Goal: Task Accomplishment & Management: Complete application form

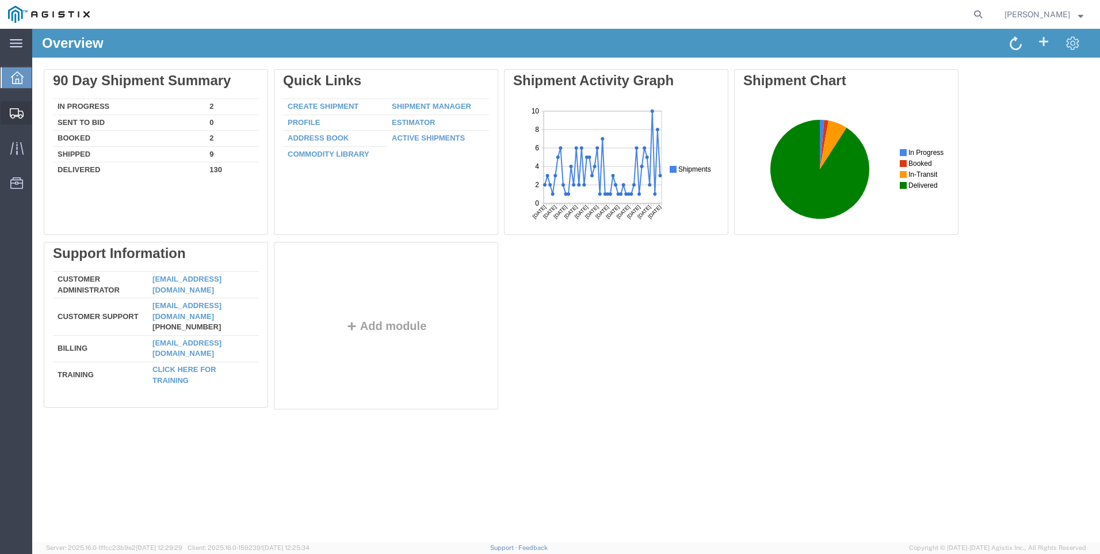
click at [0, 0] on span "Create Shipment" at bounding box center [0, 0] width 0 height 0
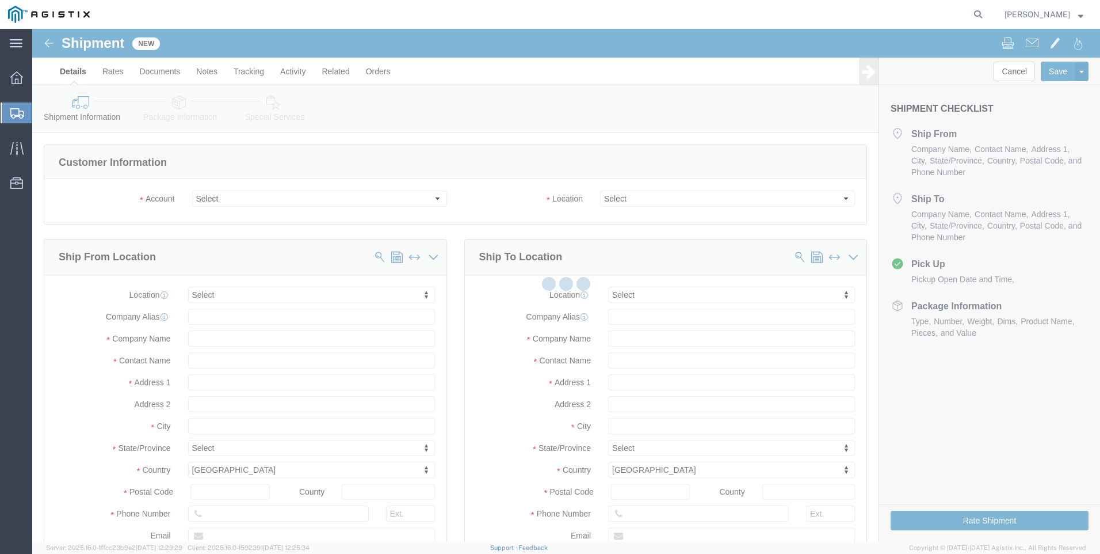
select select
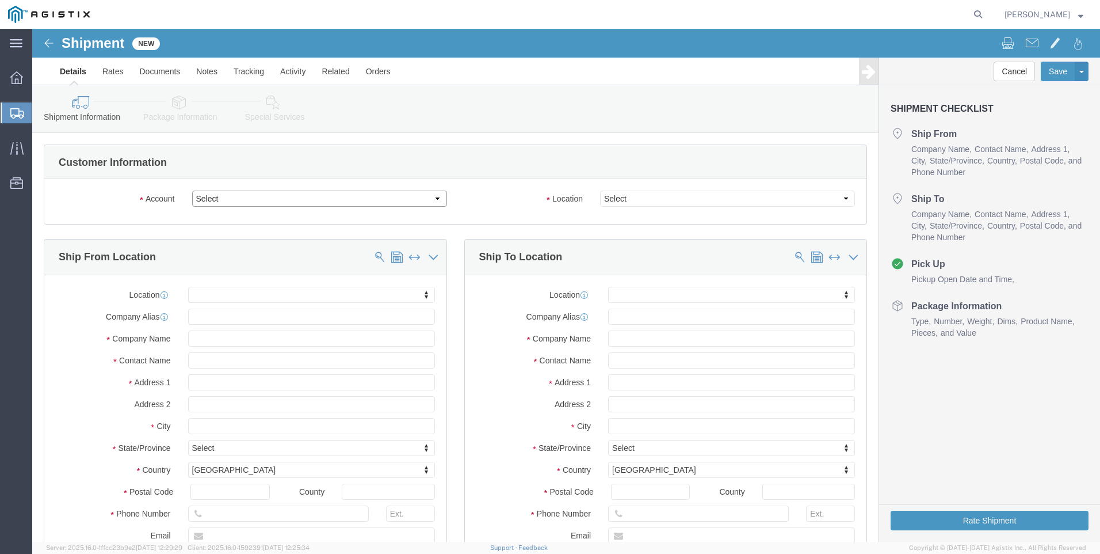
click select "Select PG&E Valmont Industries Inc"
select select "9596"
click select "Select PG&E Valmont Industries Inc"
select select "PURCHORD"
select select
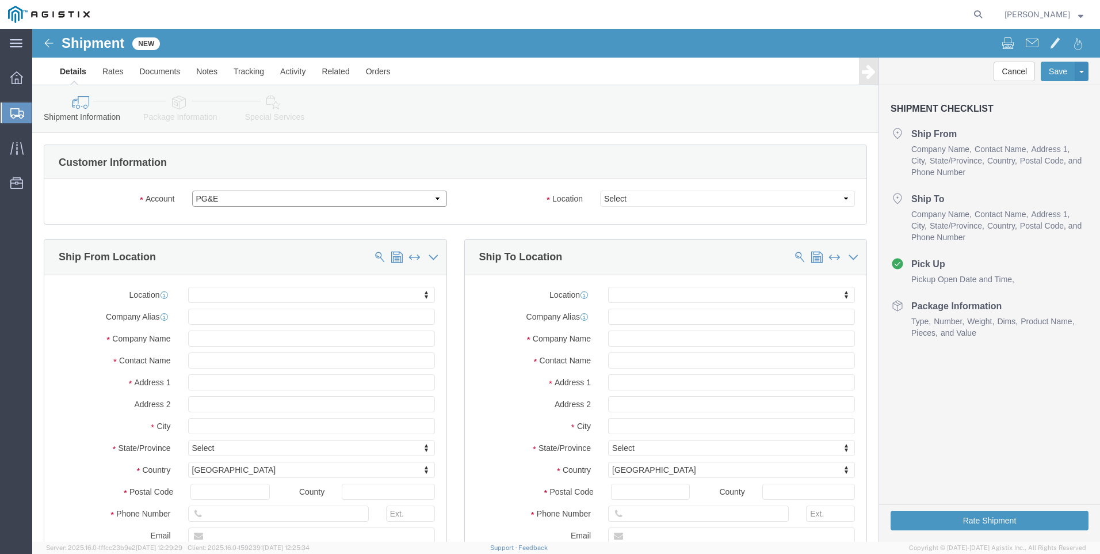
select select
click div
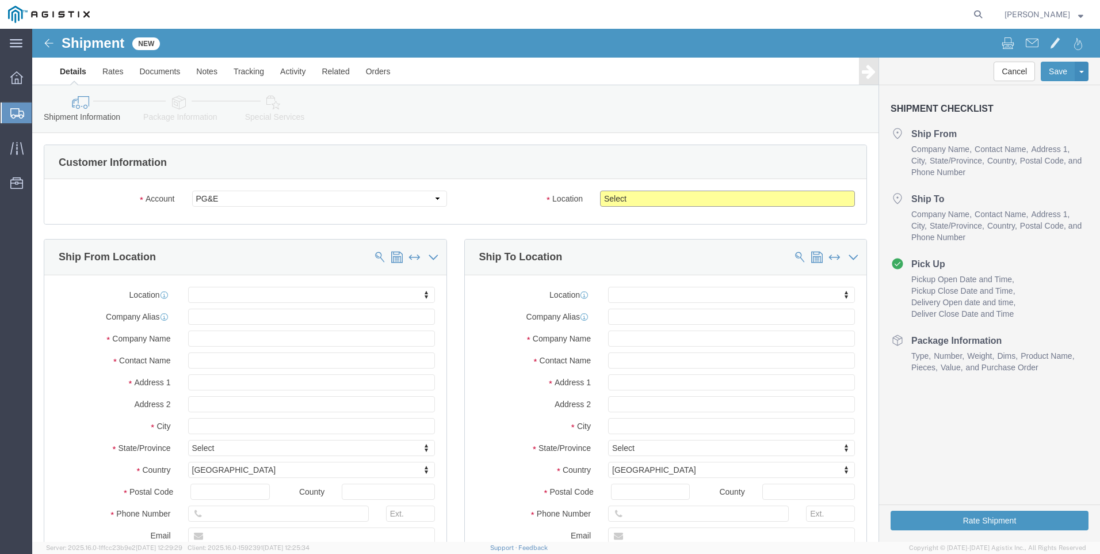
click select "Select All Others [GEOGRAPHIC_DATA] [GEOGRAPHIC_DATA] [GEOGRAPHIC_DATA] [GEOGRA…"
select select "23082"
click select "Select All Others [GEOGRAPHIC_DATA] [GEOGRAPHIC_DATA] [GEOGRAPHIC_DATA] [GEOGRA…"
click input "text"
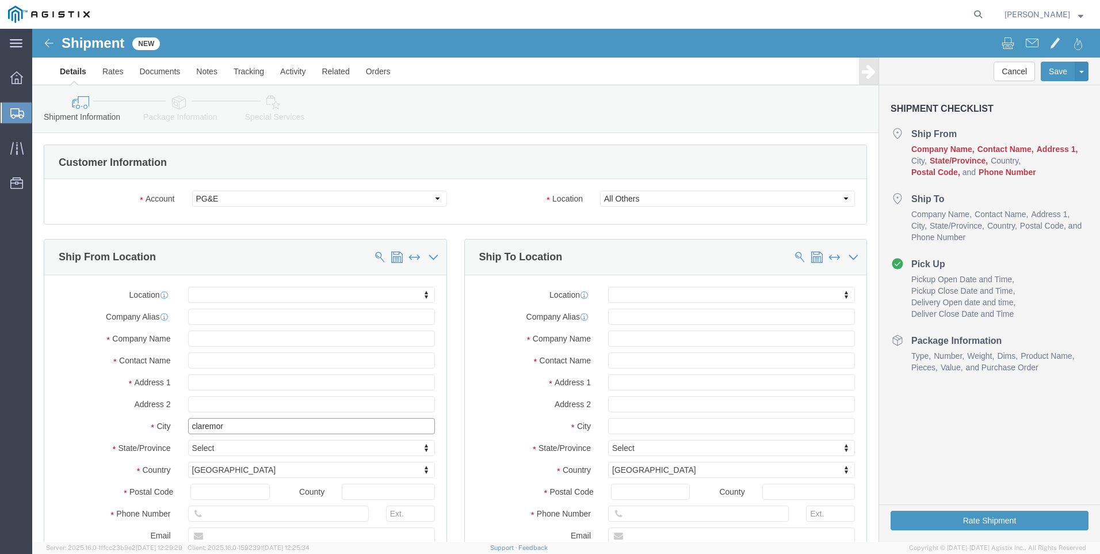
type input "claremore"
click p "- VALMONT/NEWMARK - ([PERSON_NAME]) [STREET_ADDRESS]"
select select
type input "[STREET_ADDRESS]"
type input "74017"
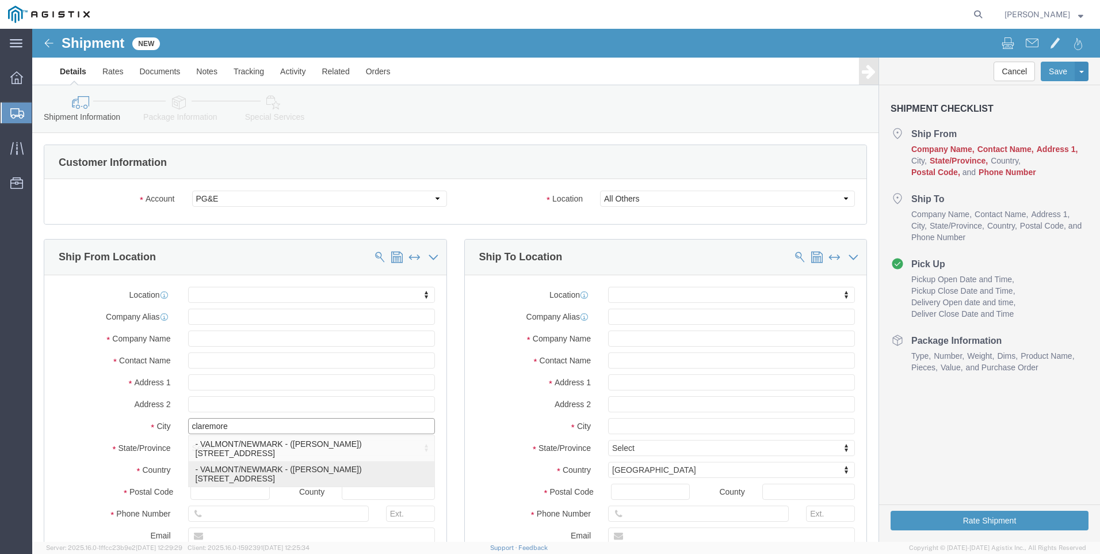
type input "[GEOGRAPHIC_DATA]"
type input "9183841033"
type input "[PERSON_NAME][EMAIL_ADDRESS][DOMAIN_NAME]"
checkbox input "true"
type input "VALMONT/NEWMARK"
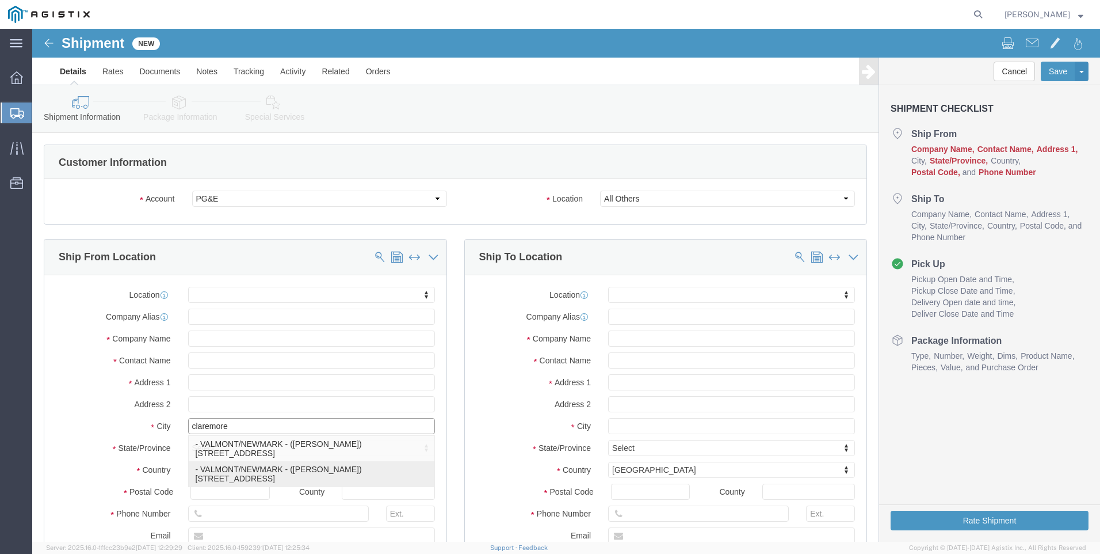
type input "[PERSON_NAME]"
type input "CLAREMORE"
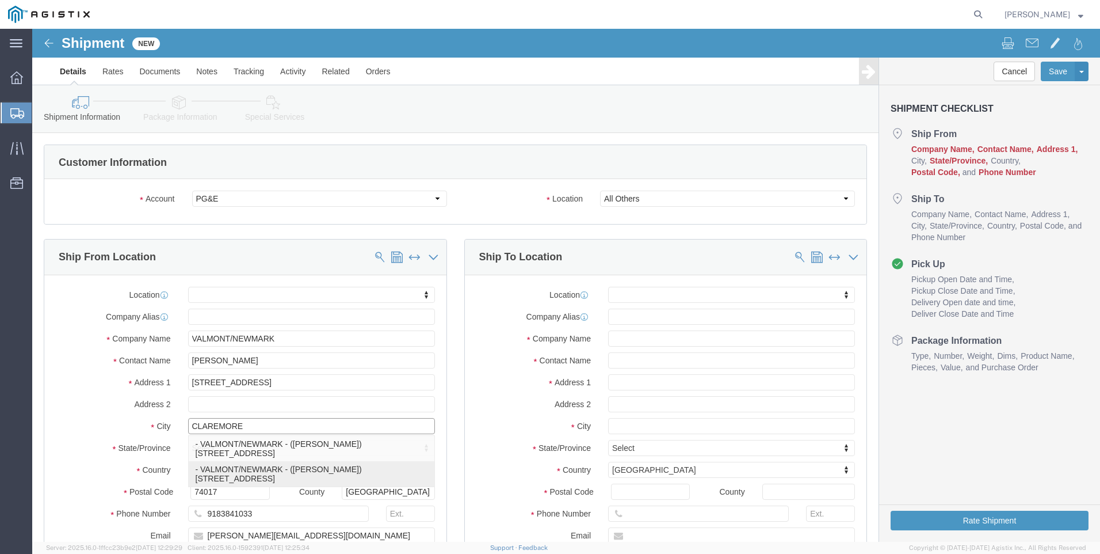
select select "OK"
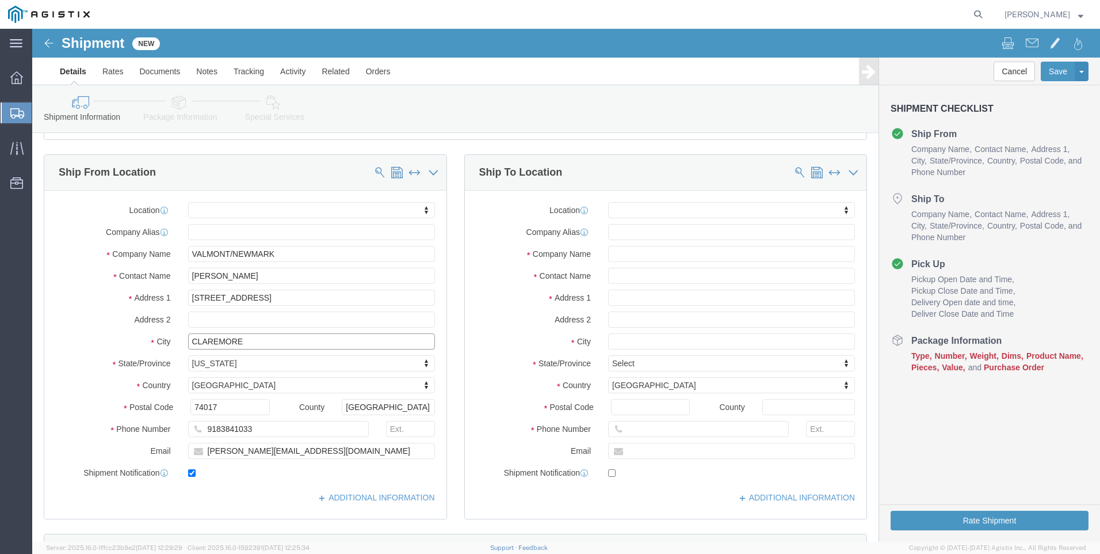
scroll to position [115, 0]
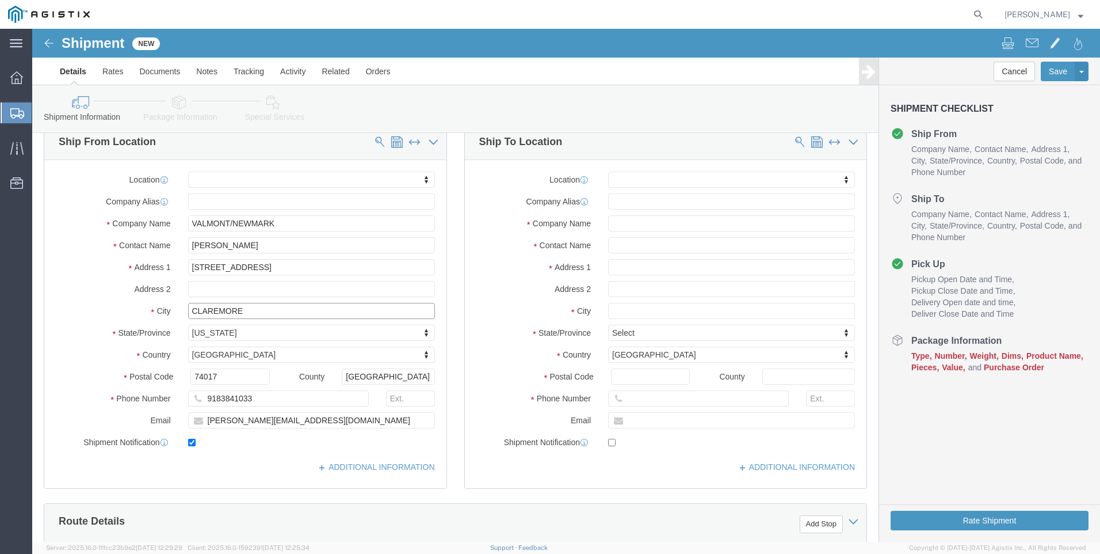
type input "CLAREMORE"
select select
click input "text"
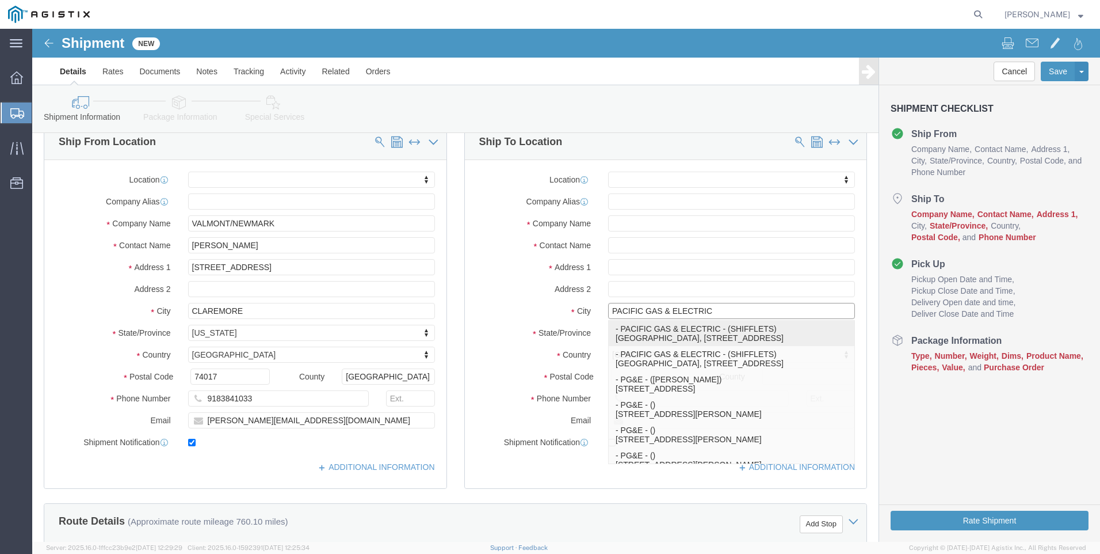
type input "[GEOGRAPHIC_DATA]"
select select
type input "SHIFFLETS POLE YARD"
type input "[STREET_ADDRESS]"
type input "95965"
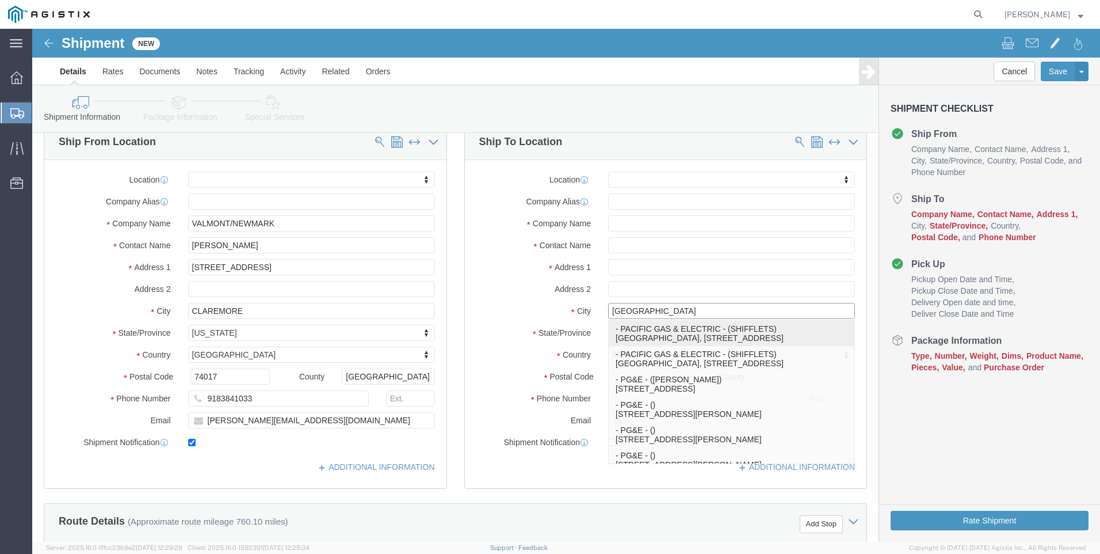
type input "[GEOGRAPHIC_DATA]"
type input "18003444997"
type input "PACIFIC GAS & ELECTRIC"
type input "SHIFFLETS"
select select "CA"
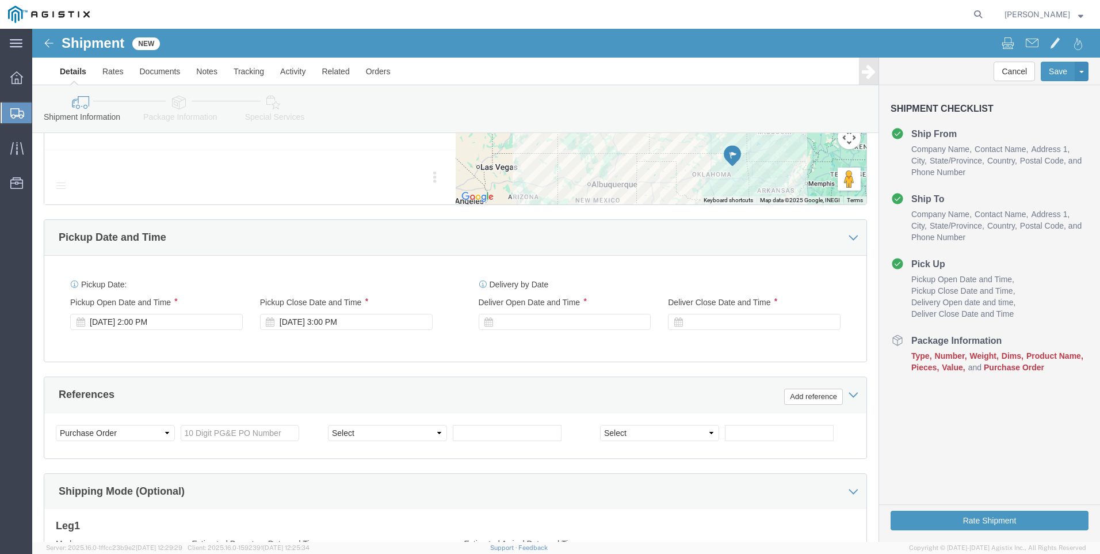
scroll to position [633, 0]
type input "[GEOGRAPHIC_DATA]"
select select
click div "Pickup Close Date Pickup Close Time Pickup Close Date and Time [DATE] 3:00 PM"
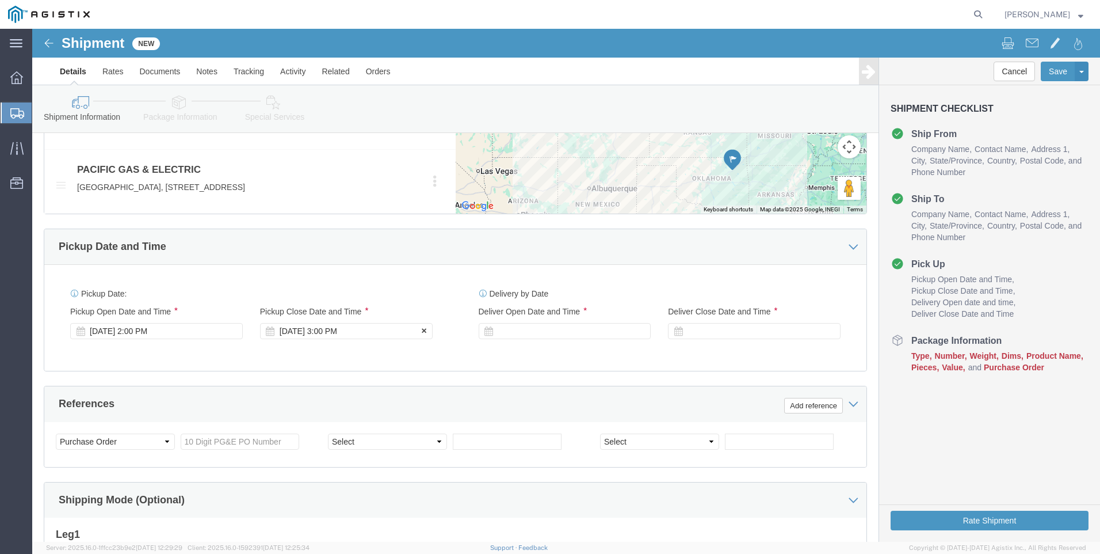
click div "Pickup Close Date Pickup Close Time Pickup Close Date and Time [DATE] 3:00 PM"
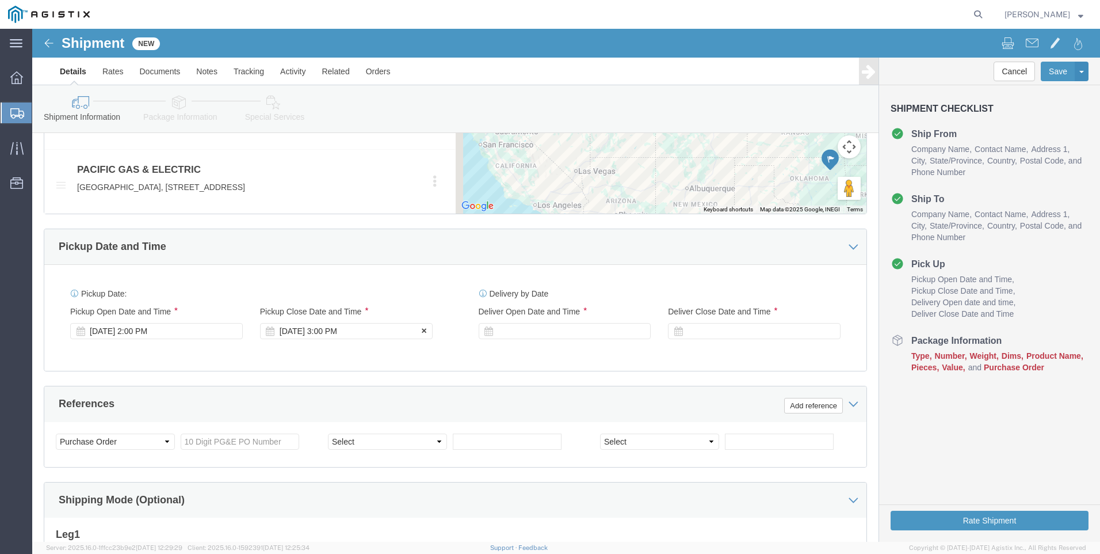
click div "[DATE] 3:00 PM"
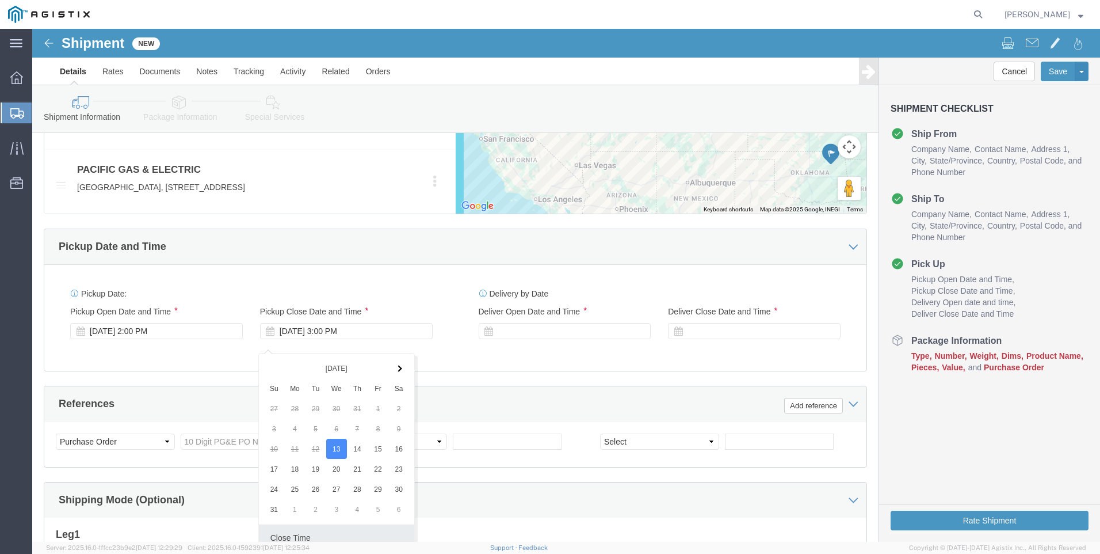
scroll to position [825, 0]
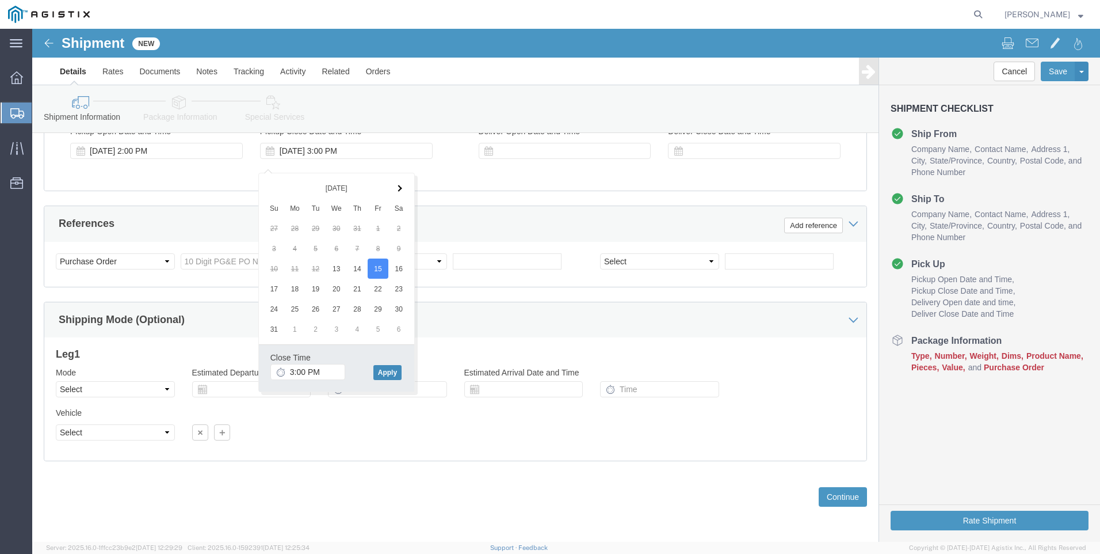
click button "Apply"
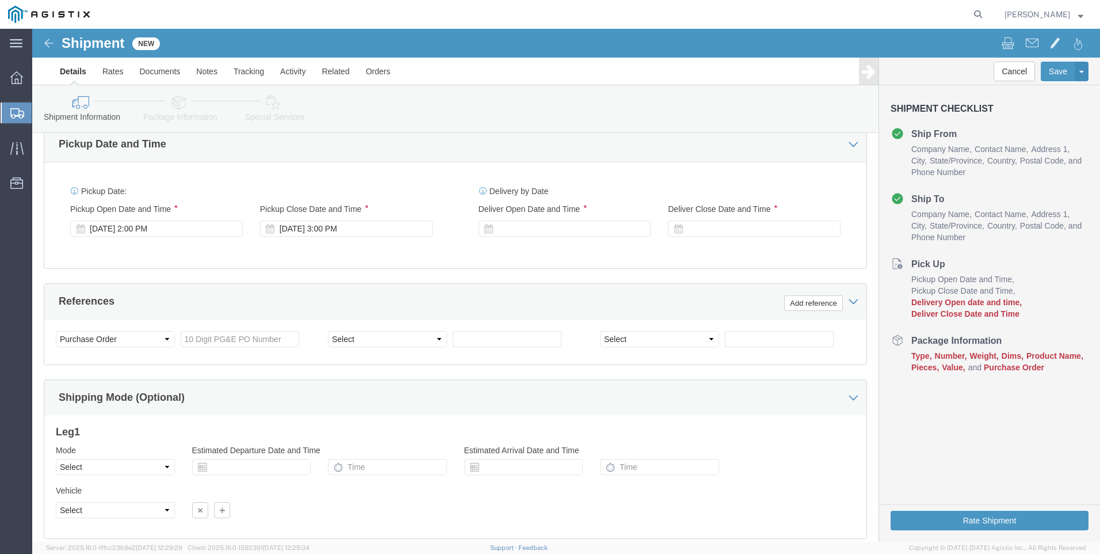
scroll to position [710, 0]
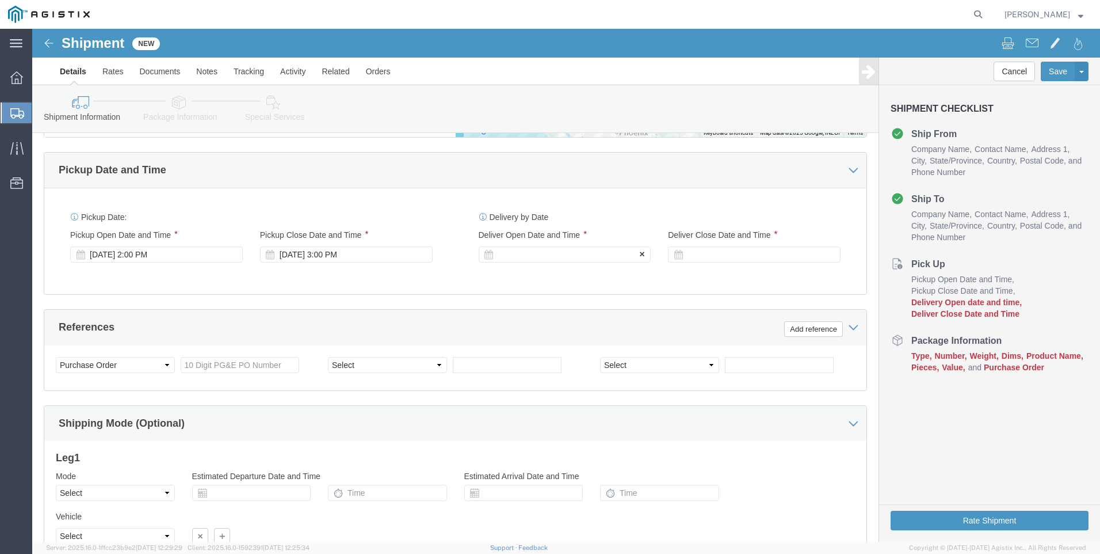
click div
click button "Apply"
click div
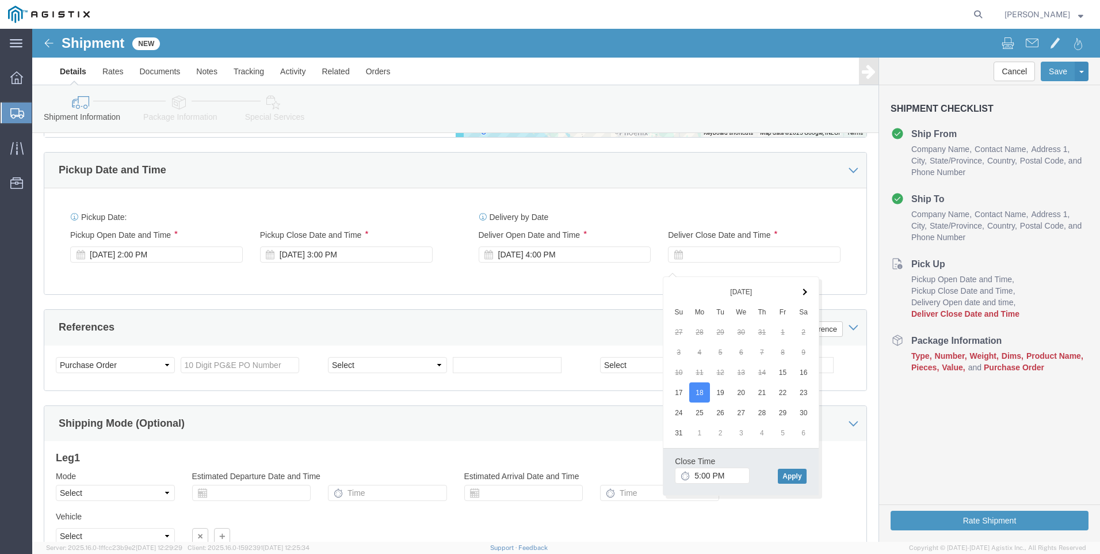
click button "Apply"
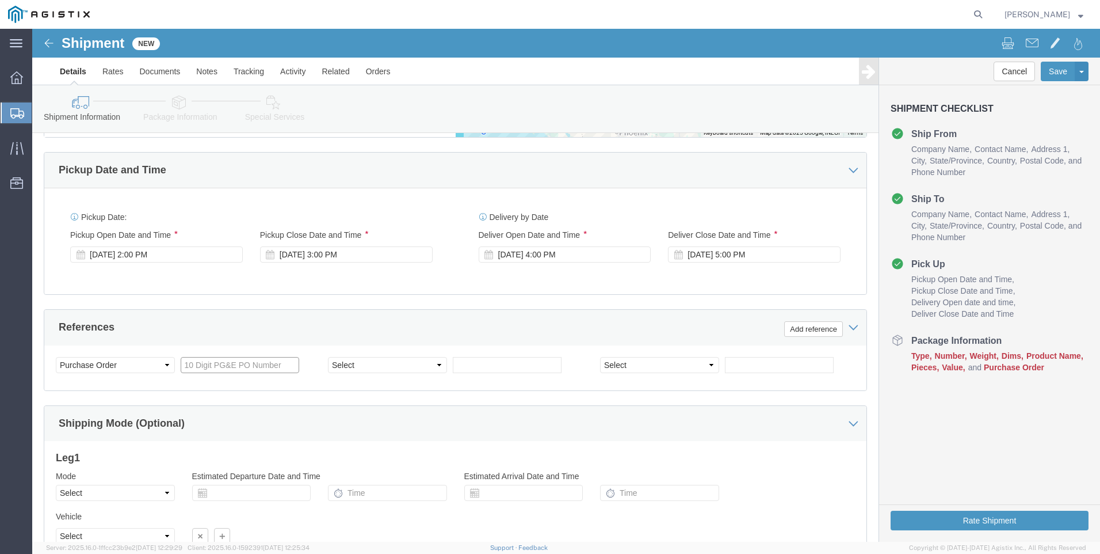
click input "text"
type input "2701174332"
click select "Select Account Type Activity ID Airline Appointment Number ASN Batch Request # …"
select select "BOL"
click select "Select Account Type Activity ID Airline Appointment Number ASN Batch Request # …"
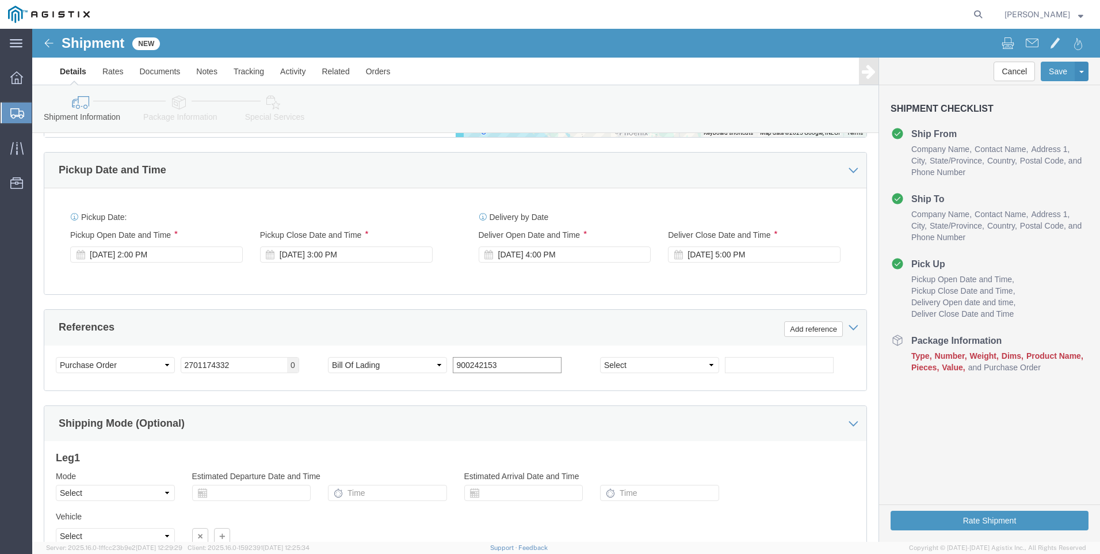
type input "900242153"
select select "JOBNUM"
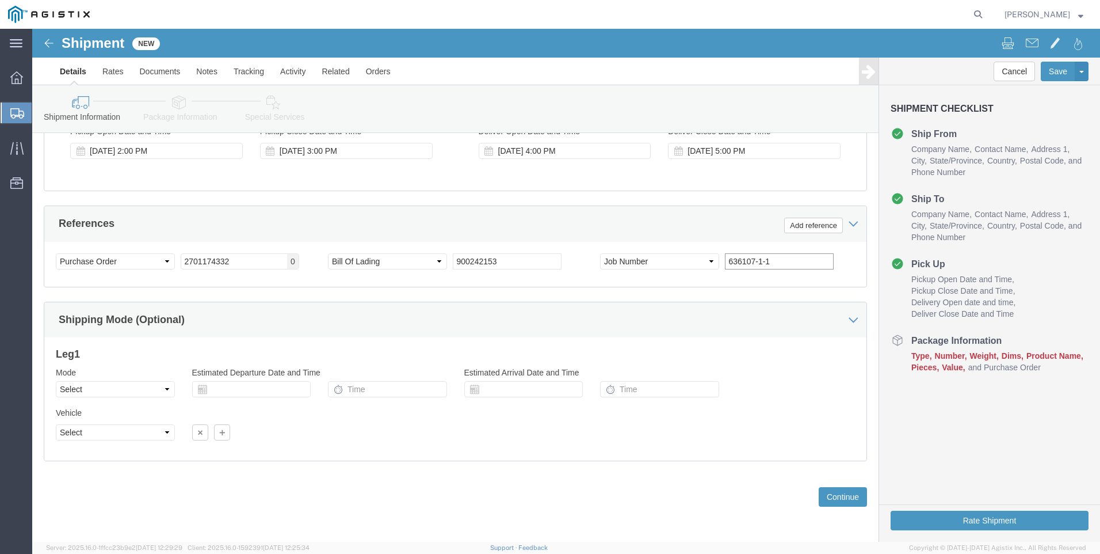
scroll to position [825, 0]
type input "636107-1-1"
click icon
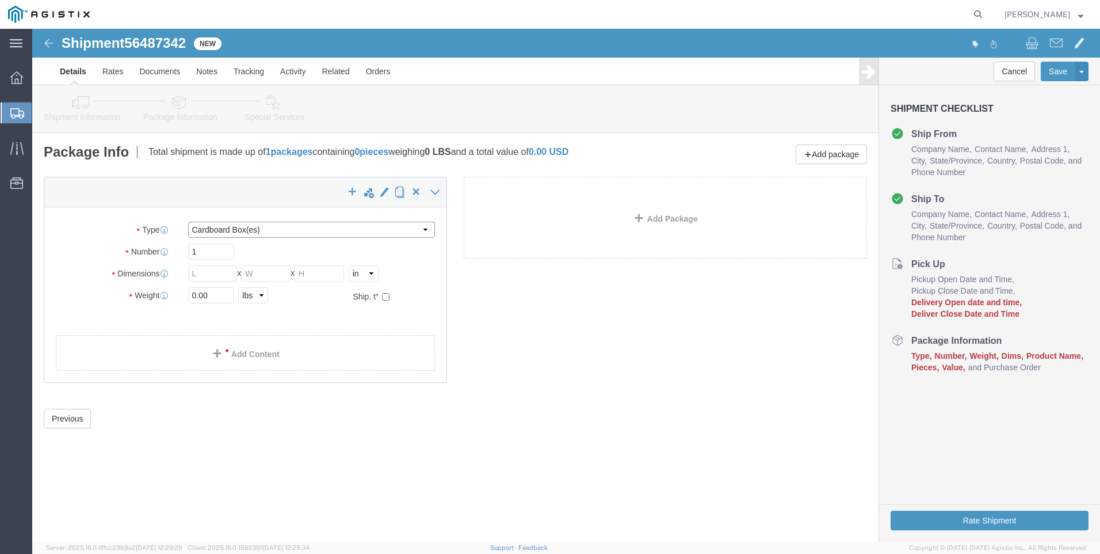
click select "Select Bulk Bundle(s) Cardboard Box(es) Carton(s) Crate(s) Drum(s) (Fiberboard)…"
select select "NKCR"
click select "Select Bulk Bundle(s) Cardboard Box(es) Carton(s) Crate(s) Drum(s) (Fiberboard)…"
click input "text"
type input "46"
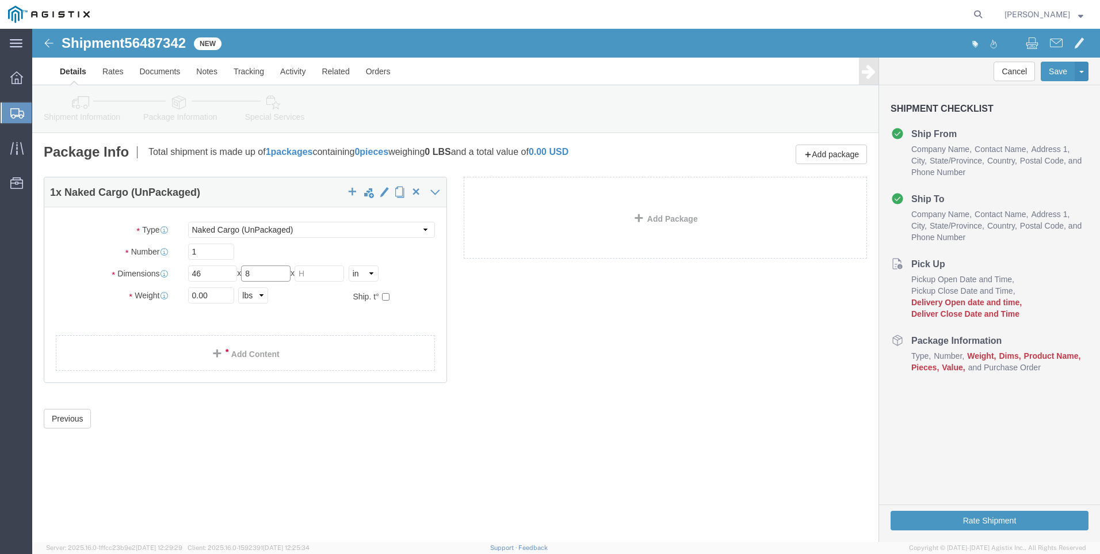
type input "8"
select select "FT"
type input "3.83"
type input "0.67"
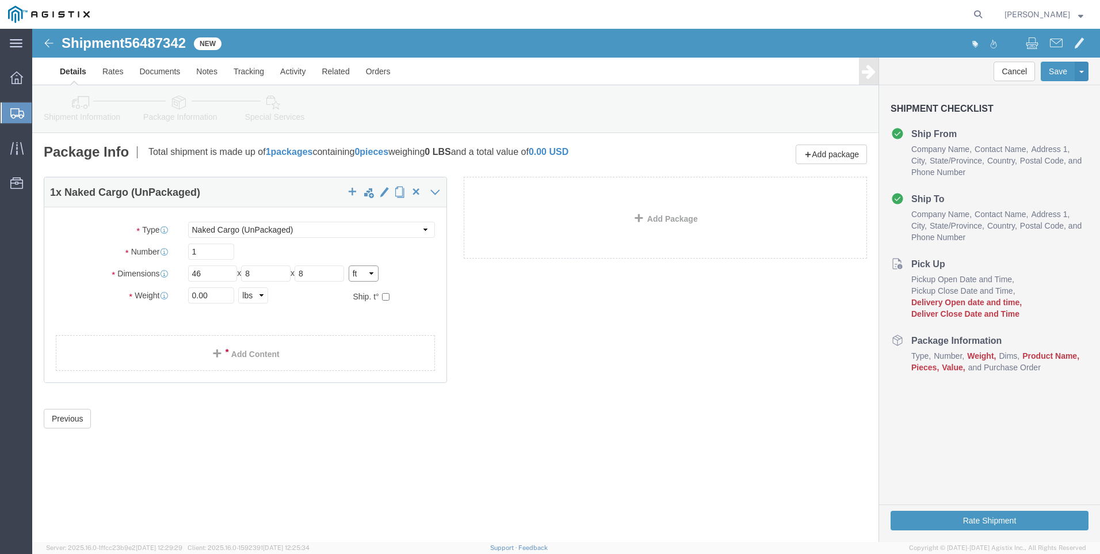
type input "0.67"
click input "3.83"
type input "46"
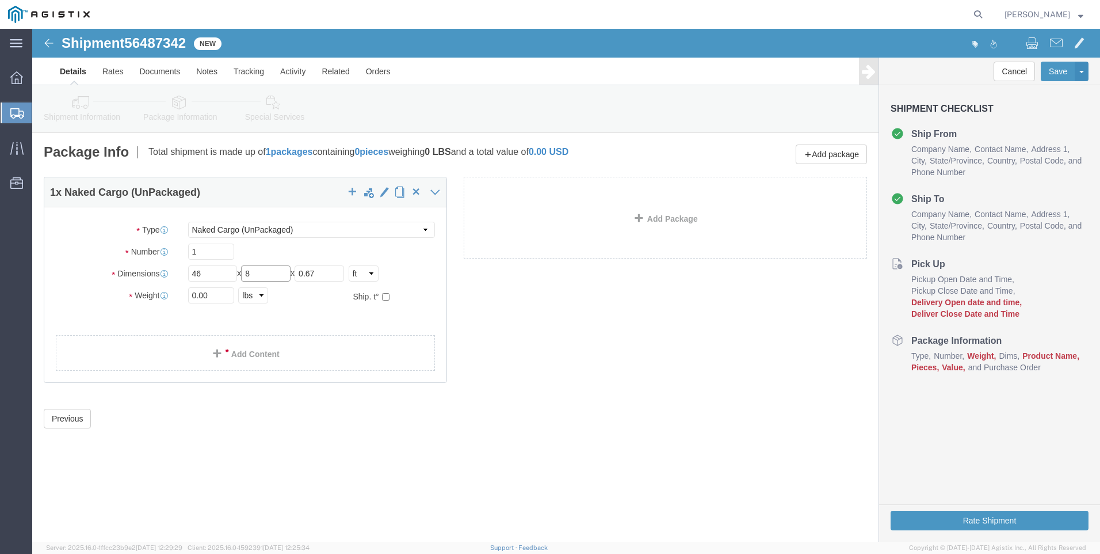
type input "8"
click input "0.00"
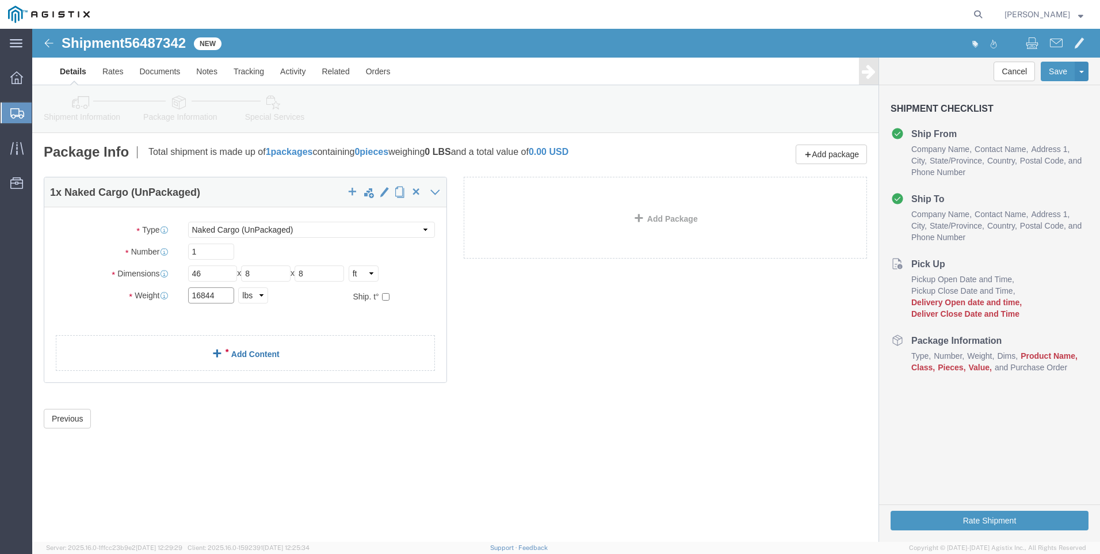
type input "16844"
click link "Add Content"
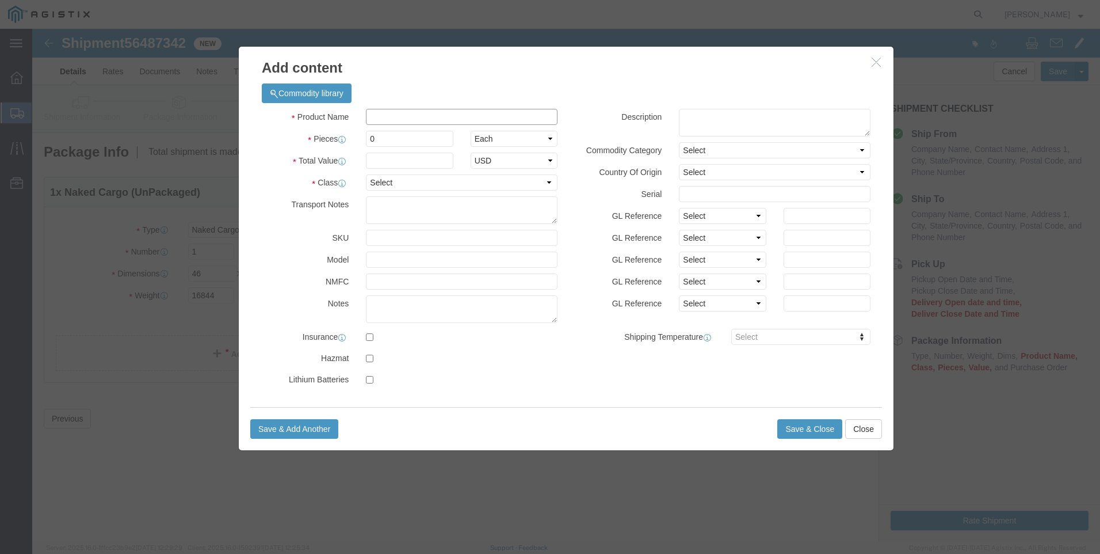
click input "text"
type input "utility poles"
type input "1"
click select "Select 50 55 60 65 70 85 92.5 100 125 175 250 300 400"
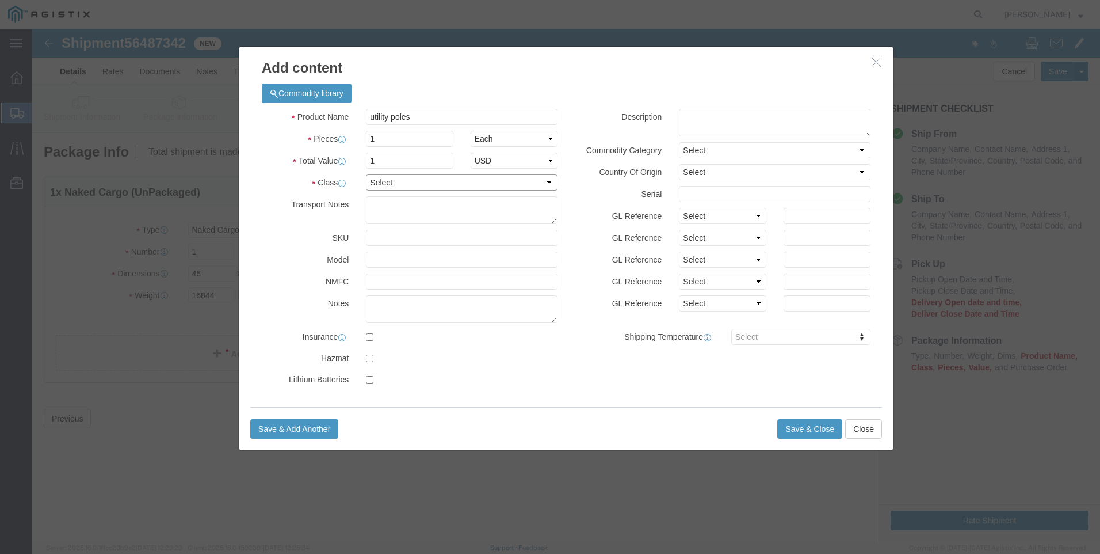
select select "100"
click select "Select 50 55 60 65 70 85 92.5 100 125 175 250 300 400"
drag, startPoint x: 654, startPoint y: 369, endPoint x: 722, endPoint y: 380, distance: 69.4
click div "Commodity library Product Name utility poles Pieces 1 Select Bag Barrels 100Boa…"
click button "Save & Close"
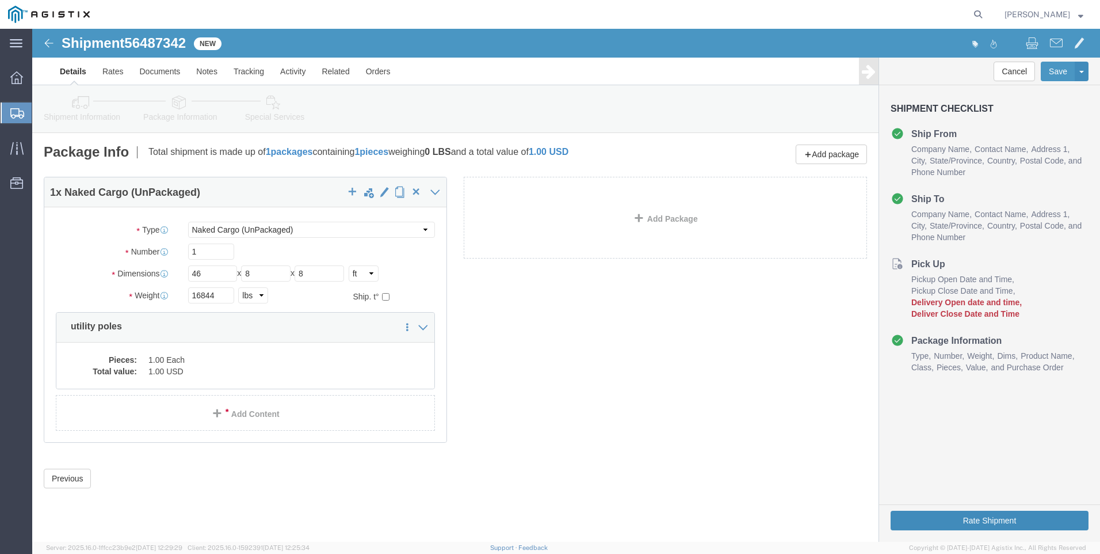
click button "Rate Shipment"
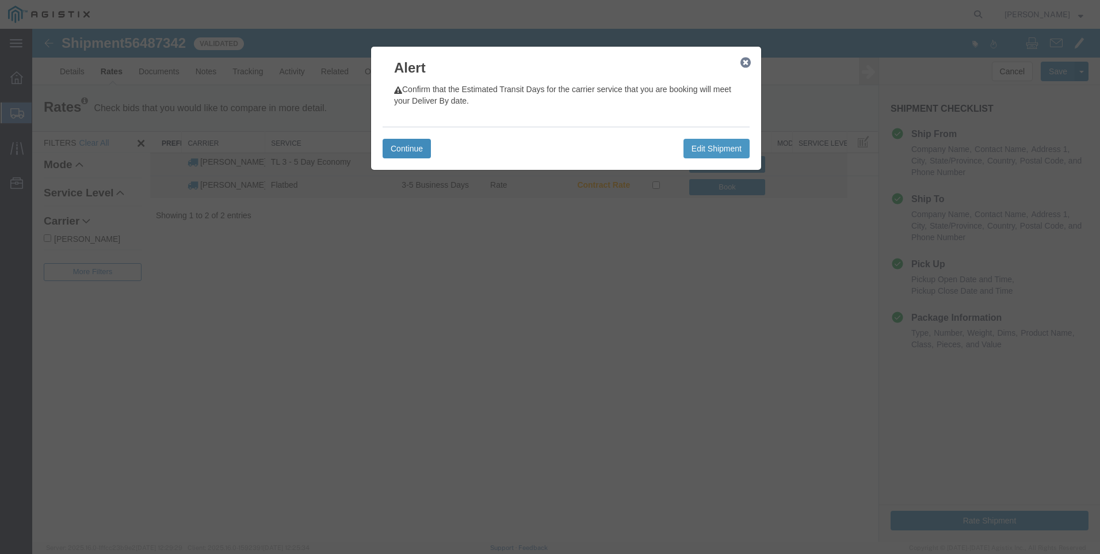
click at [401, 150] on button "Continue" at bounding box center [407, 149] width 48 height 20
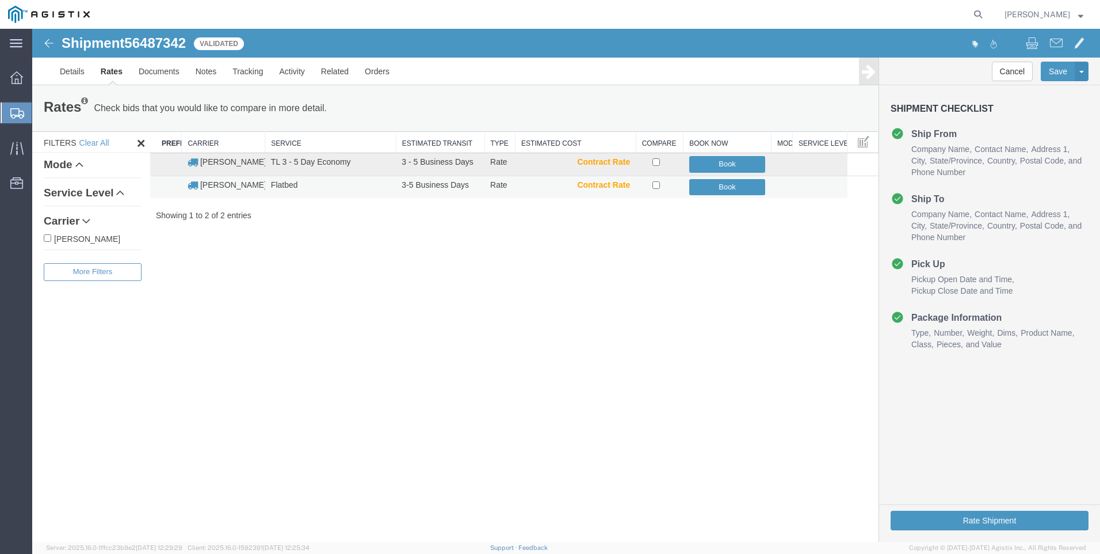
click at [704, 196] on td "Book" at bounding box center [728, 187] width 88 height 22
click at [710, 188] on button "Book" at bounding box center [727, 187] width 77 height 17
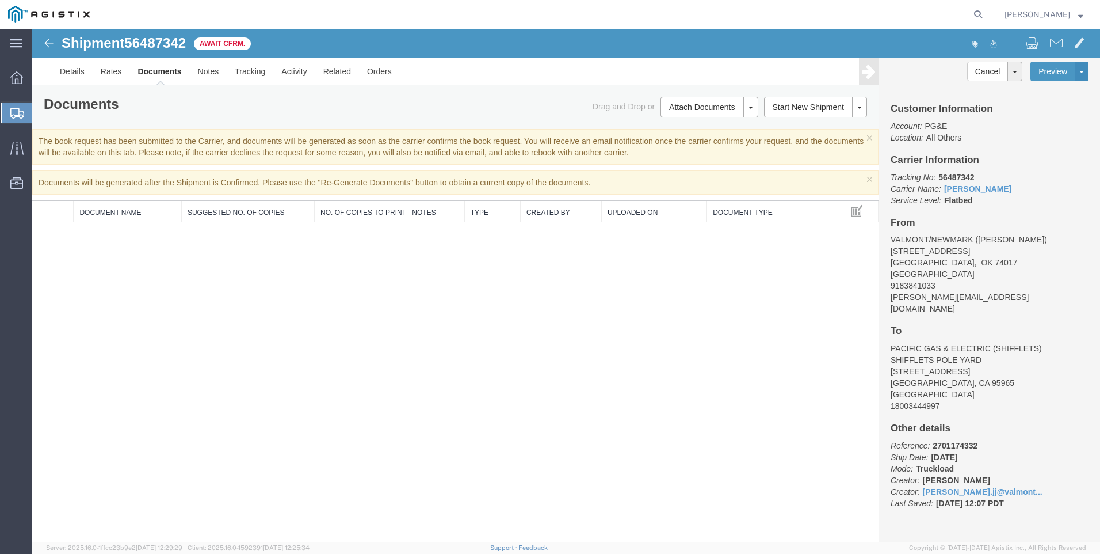
click at [32, 29] on link "Clone Shipment" at bounding box center [32, 29] width 0 height 0
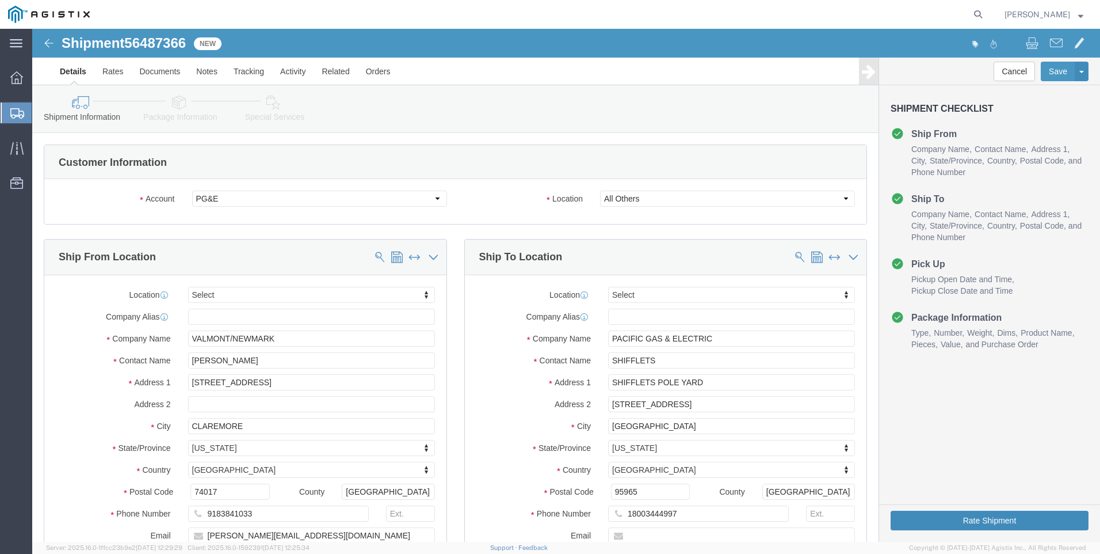
click button "Rate Shipment"
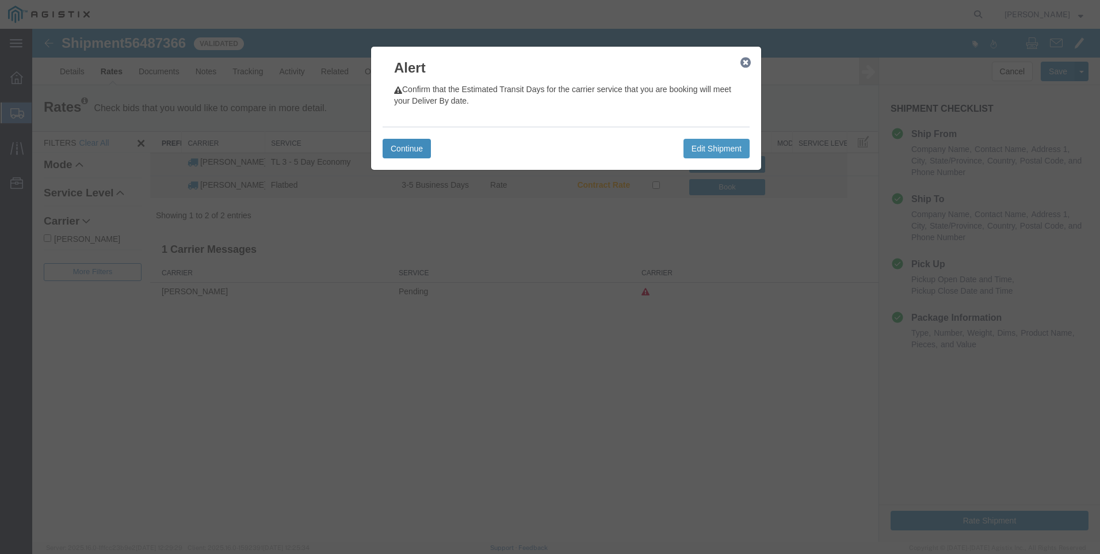
click at [395, 148] on button "Continue" at bounding box center [407, 149] width 48 height 20
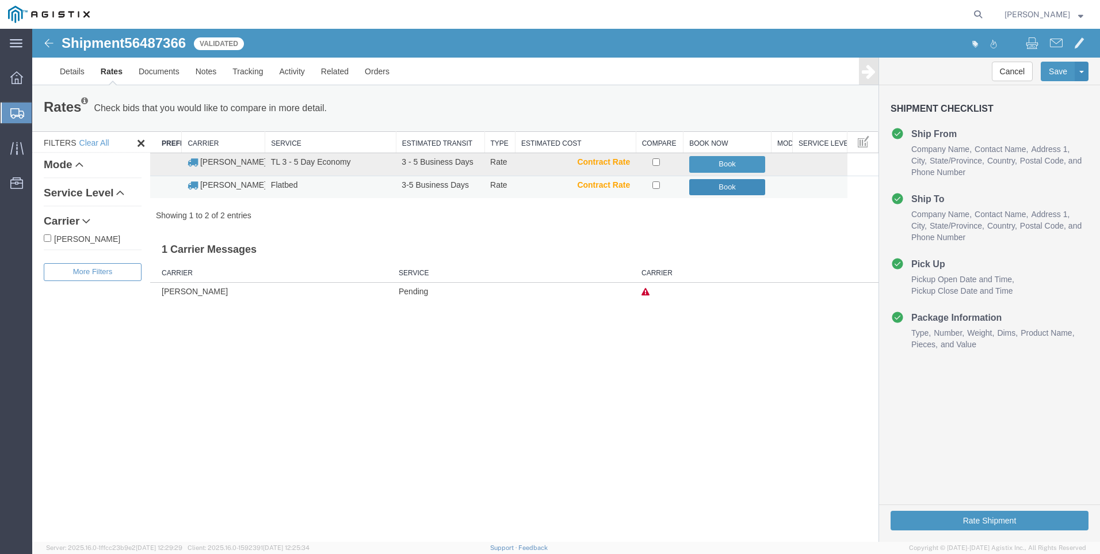
click at [718, 187] on button "Book" at bounding box center [727, 187] width 77 height 17
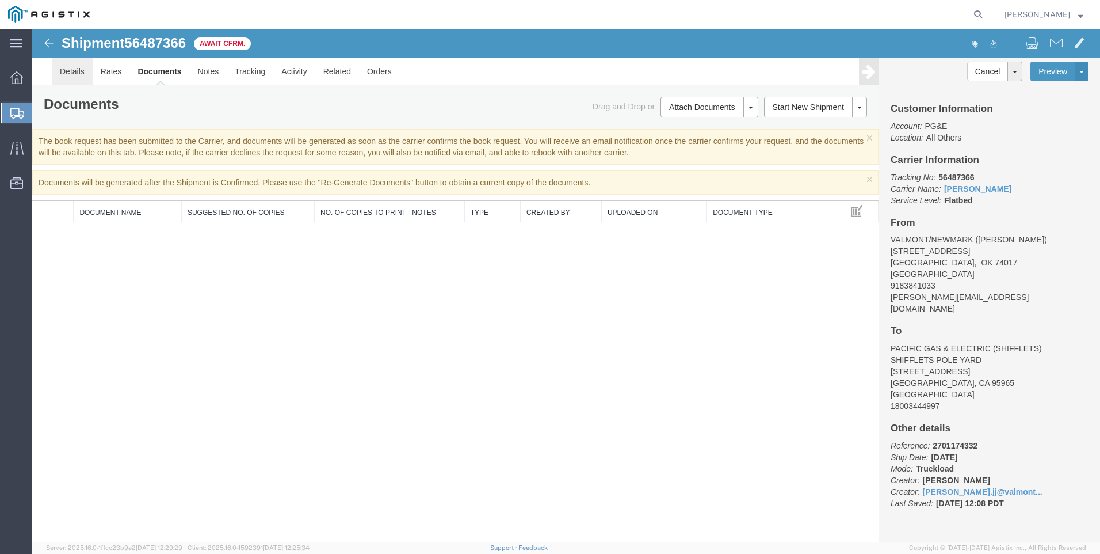
click at [71, 74] on link "Details" at bounding box center [72, 72] width 41 height 28
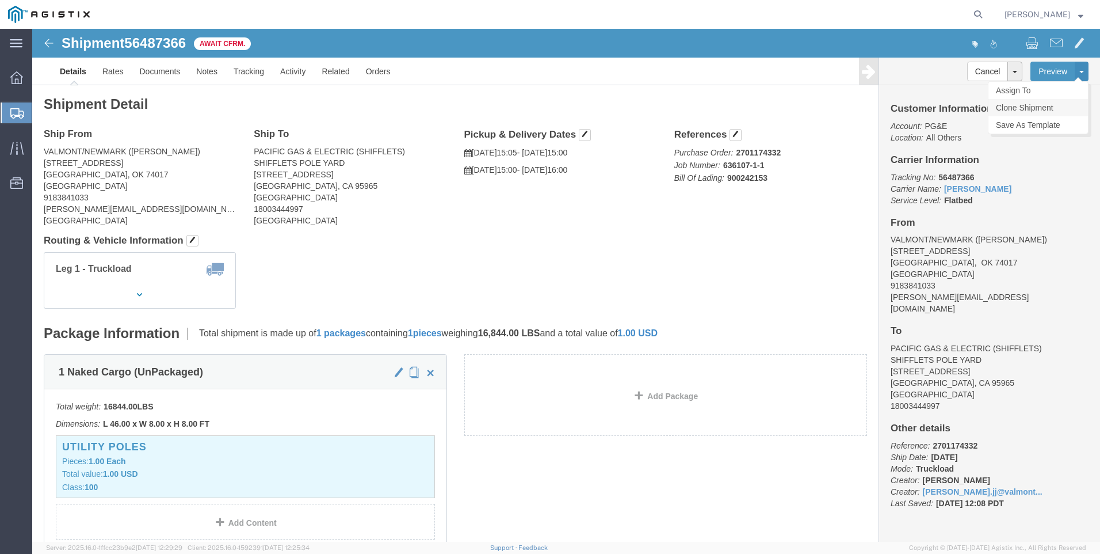
click link "Clone Shipment"
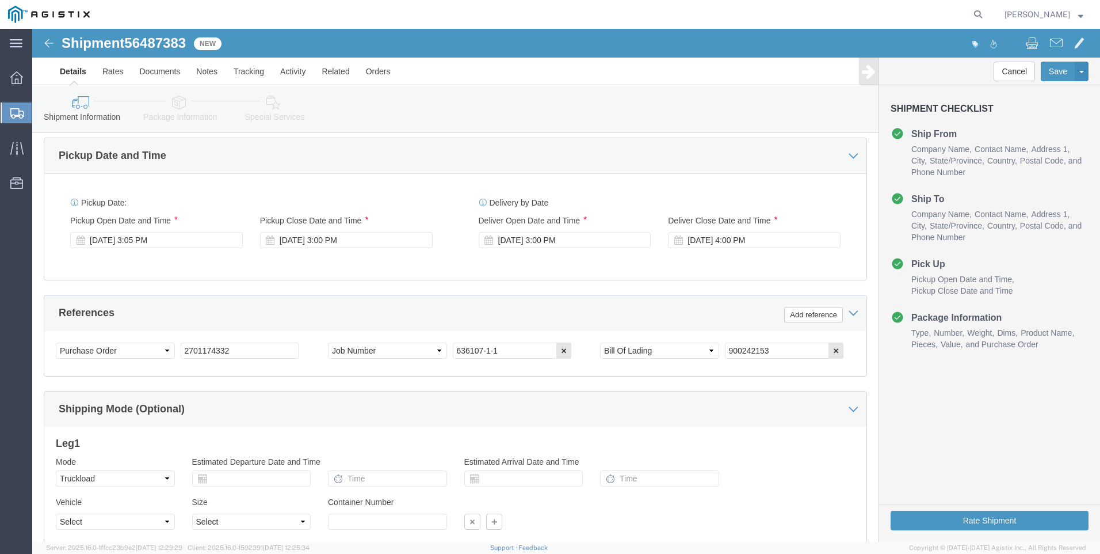
scroll to position [691, 0]
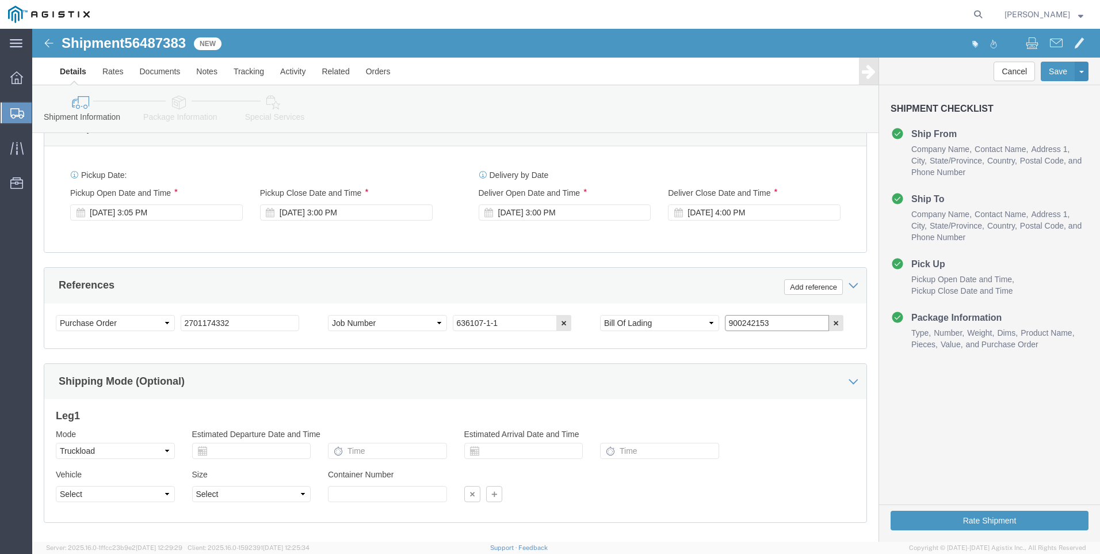
click input "900242153"
type input "900242156"
click button "Rate Shipment"
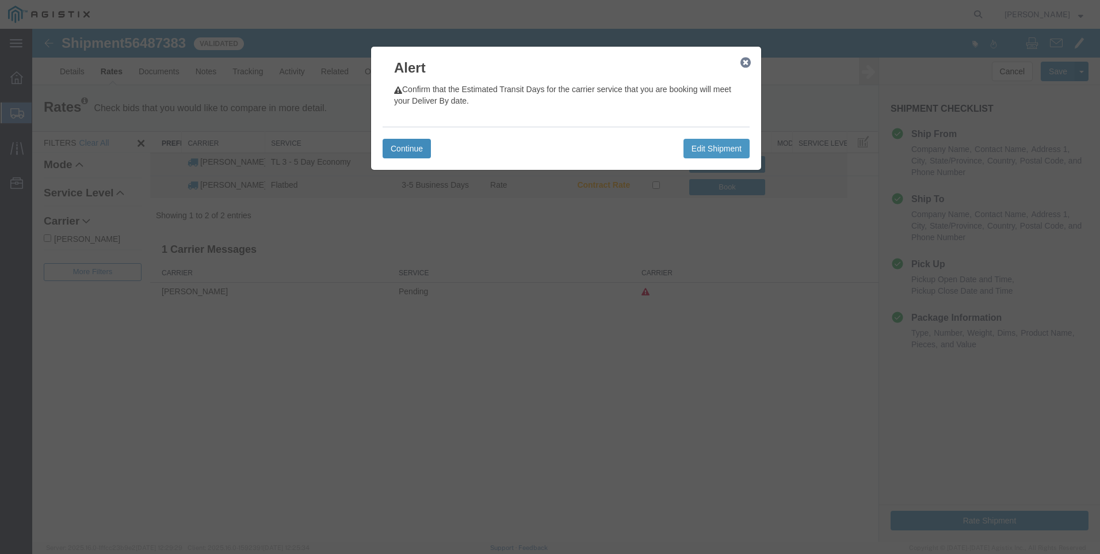
click at [405, 146] on button "Continue" at bounding box center [407, 149] width 48 height 20
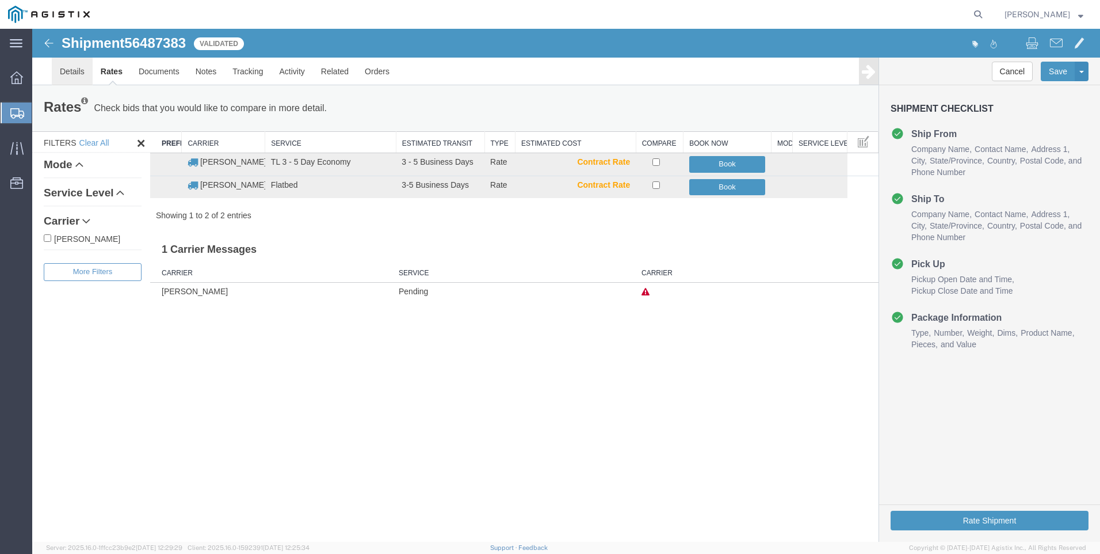
click at [74, 72] on link "Details" at bounding box center [72, 72] width 41 height 28
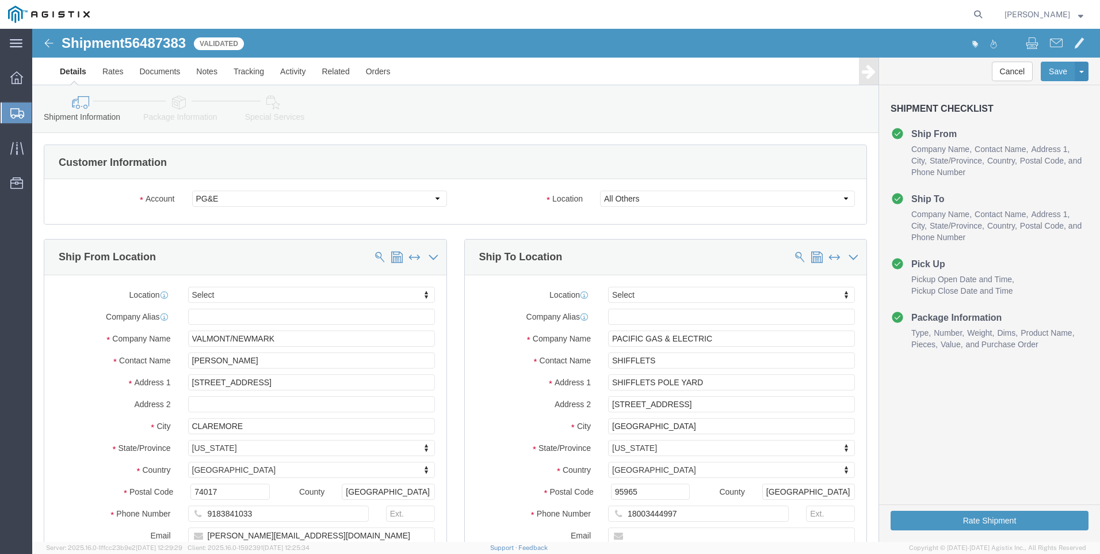
click icon
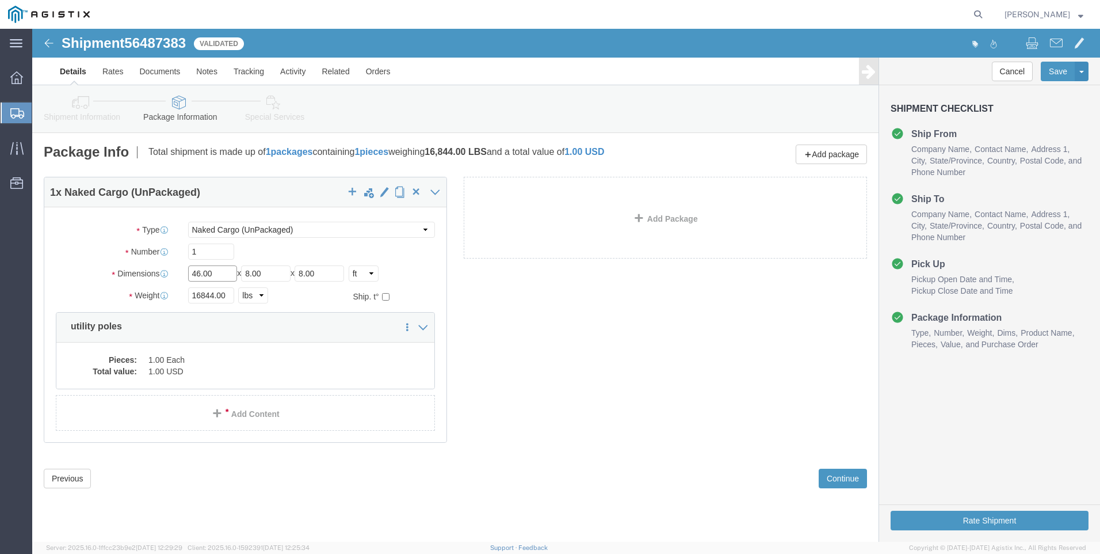
click input "46.00"
type input "53"
click input "16844.00"
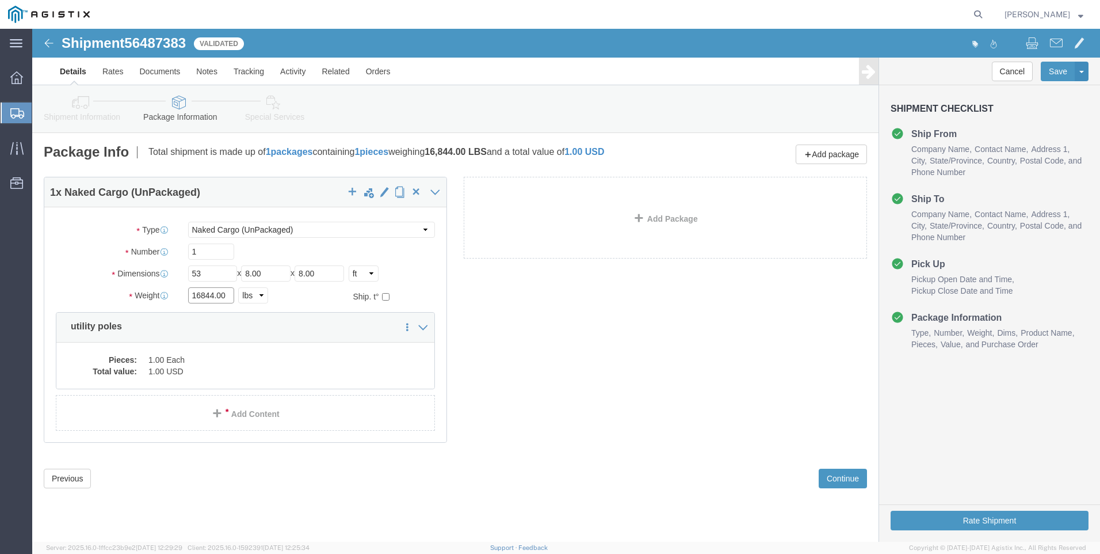
click input "16844.00"
type input "9578"
click dd "1.00 USD"
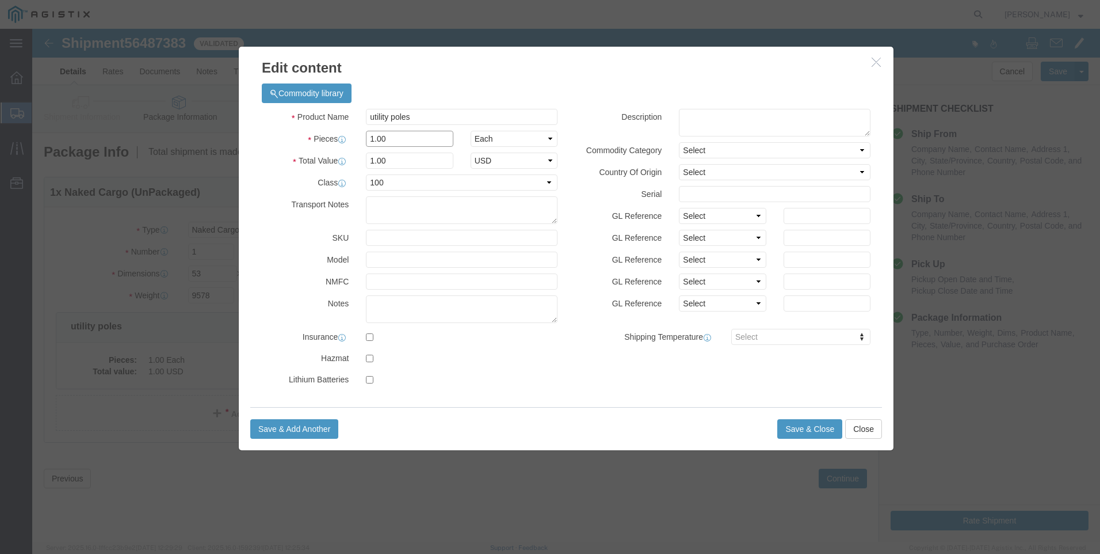
click input "1.00"
type input "3"
click input "3"
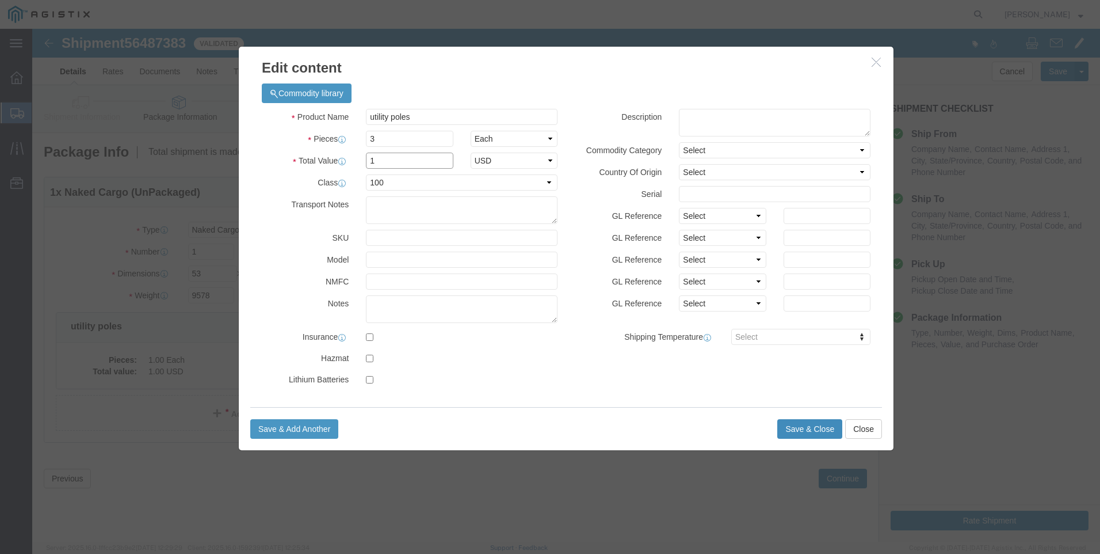
type input "1"
click button "Save & Close"
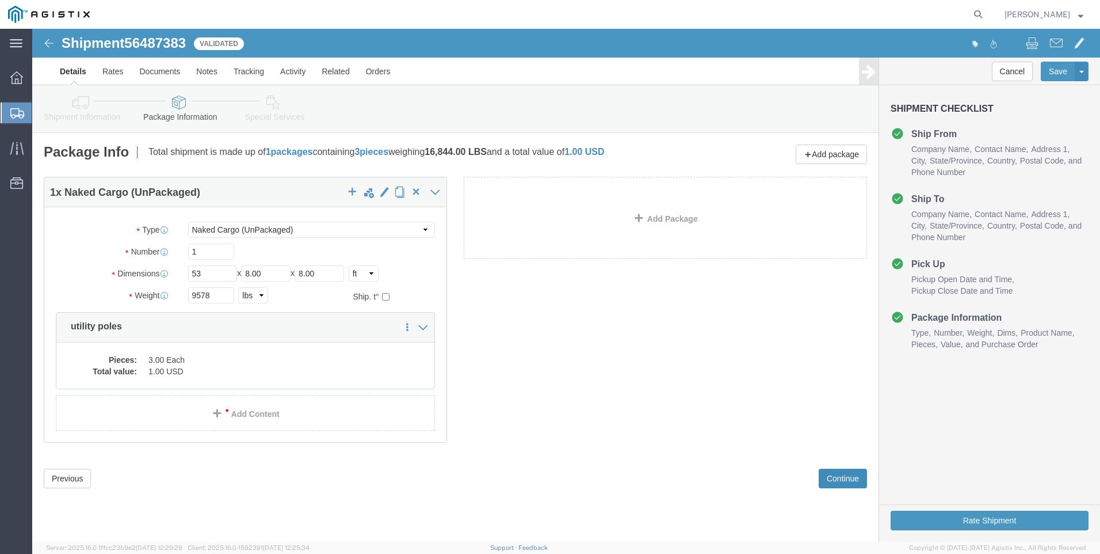
click button "Continue"
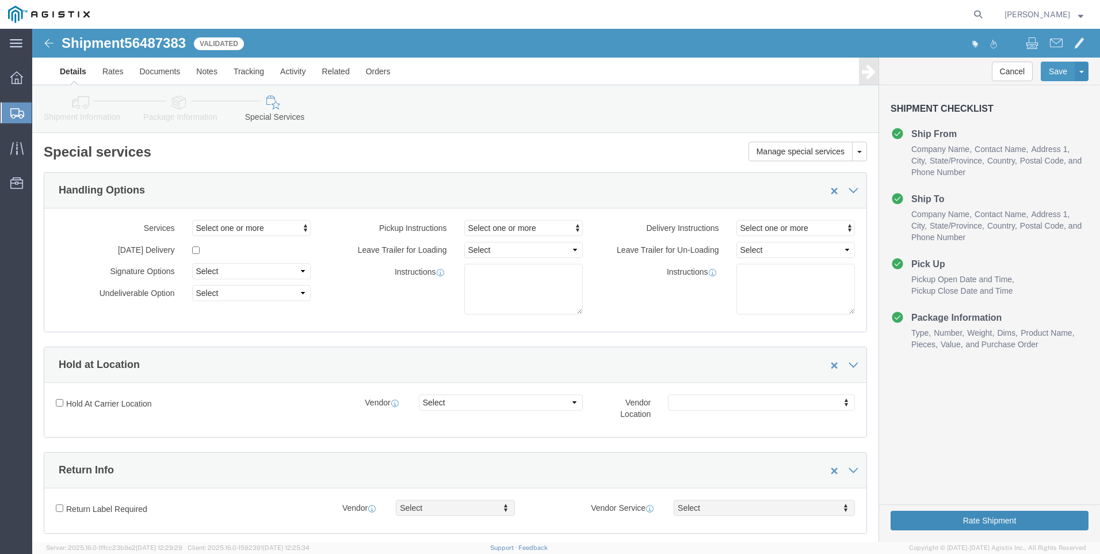
click button "Rate Shipment"
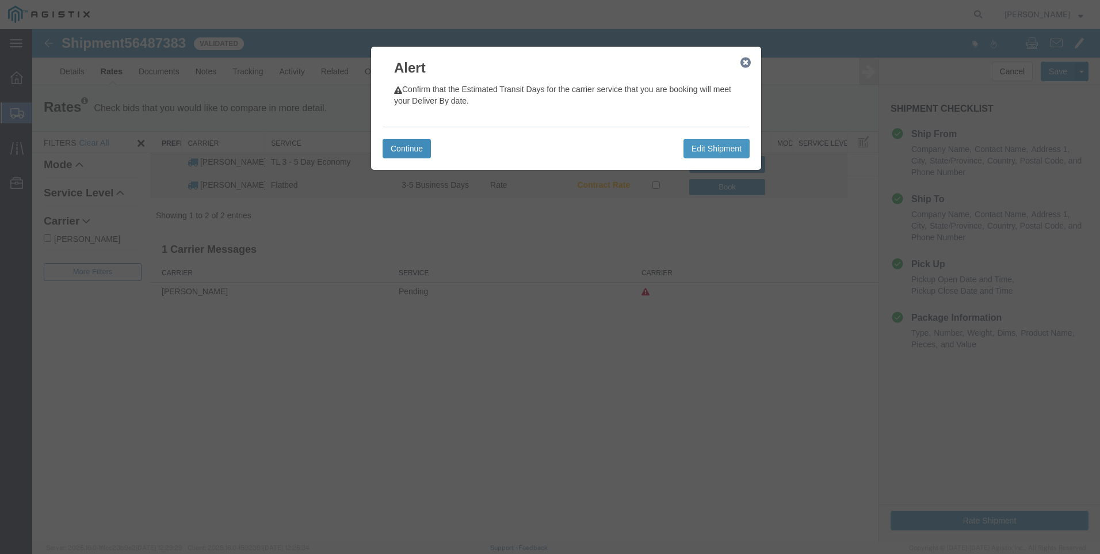
click at [409, 146] on button "Continue" at bounding box center [407, 149] width 48 height 20
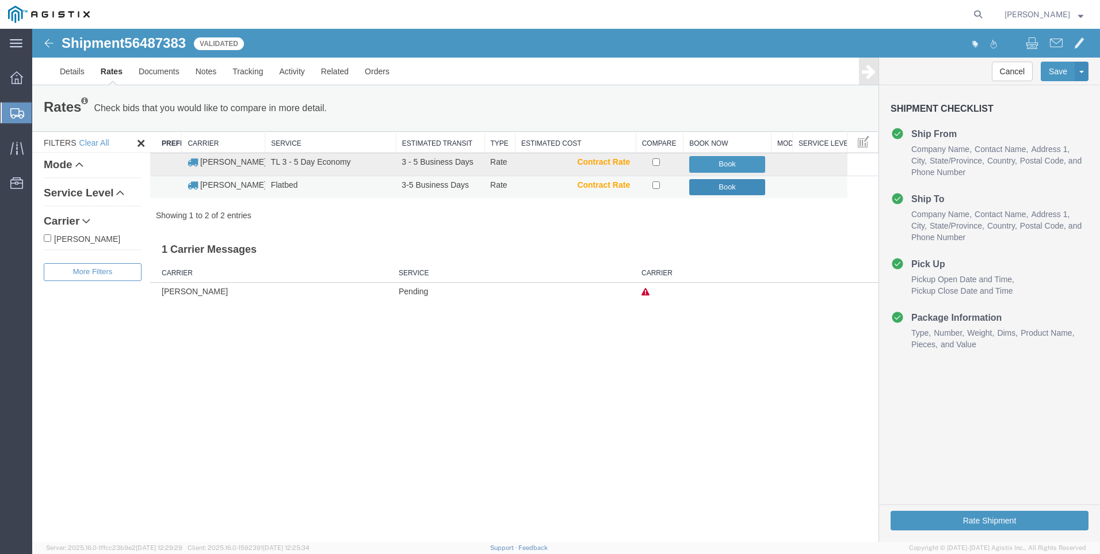
click at [741, 190] on button "Book" at bounding box center [727, 187] width 77 height 17
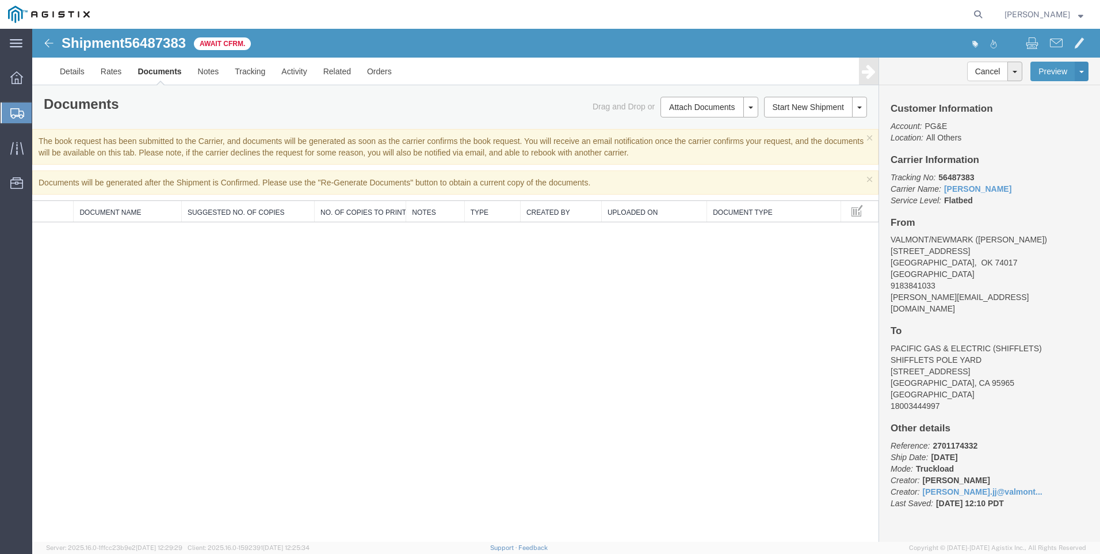
drag, startPoint x: 994, startPoint y: 15, endPoint x: 883, endPoint y: 20, distance: 111.2
click at [986, 15] on icon at bounding box center [978, 14] width 16 height 16
click at [729, 14] on input "search" at bounding box center [795, 15] width 350 height 28
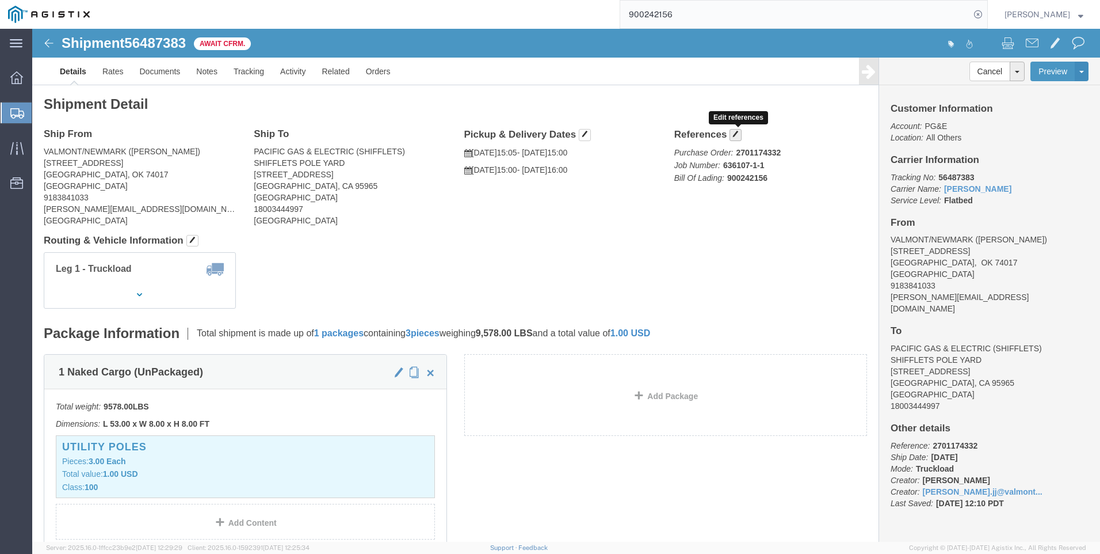
click span "button"
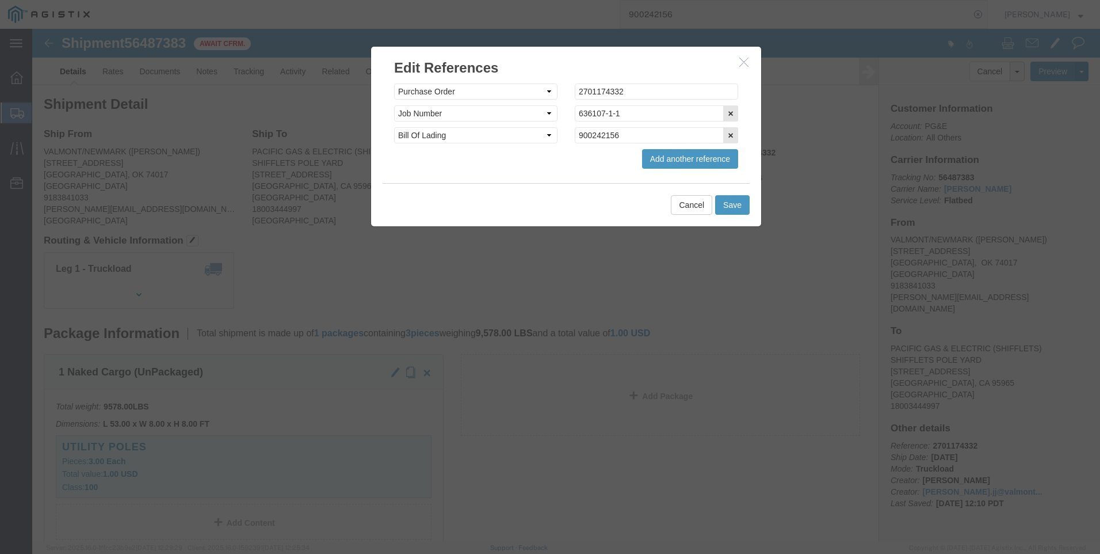
click icon "button"
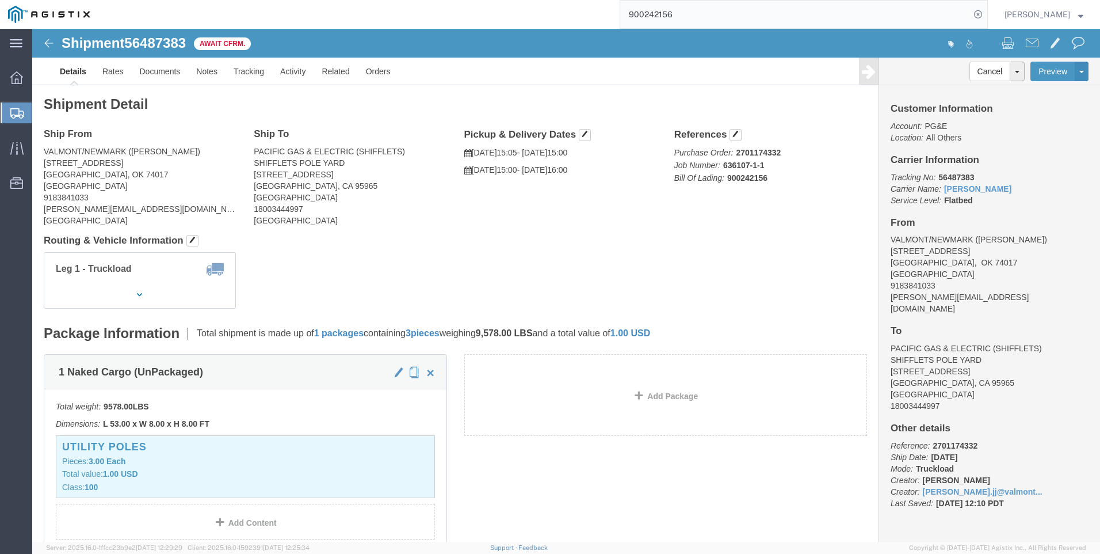
click at [705, 17] on input "900242156" at bounding box center [795, 15] width 350 height 28
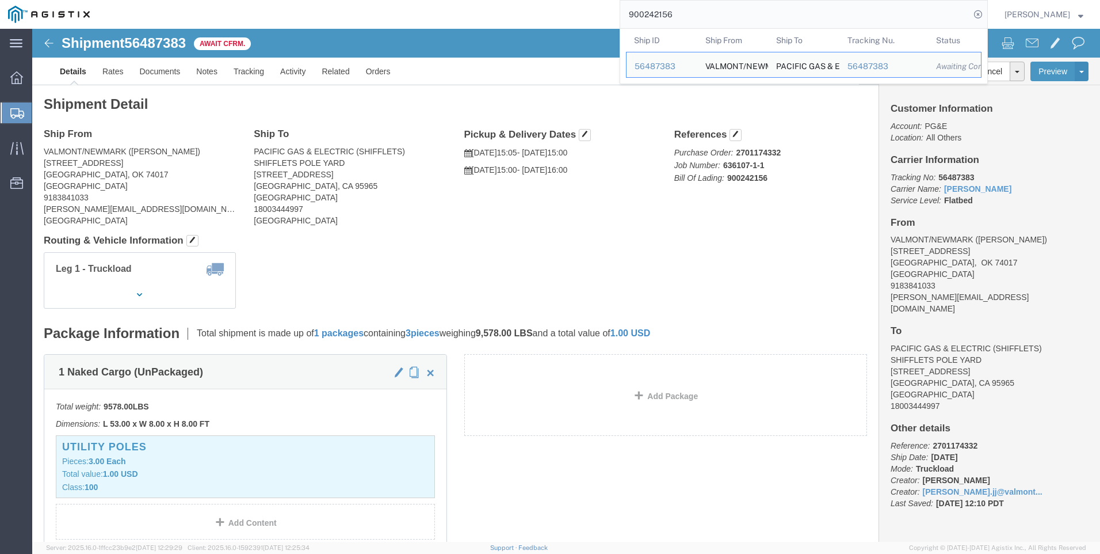
drag, startPoint x: 716, startPoint y: 14, endPoint x: 512, endPoint y: 14, distance: 203.7
click at [524, 13] on div "900242156 Ship ID Ship From Ship To Tracking Nu. Status Ship ID 56487383 Ship F…" at bounding box center [543, 14] width 890 height 29
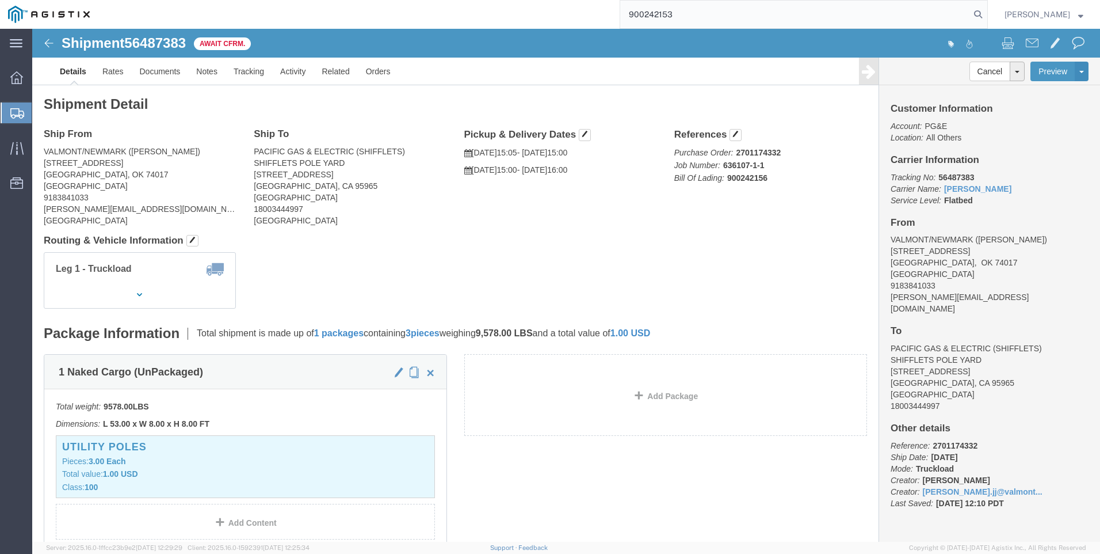
type input "900242153"
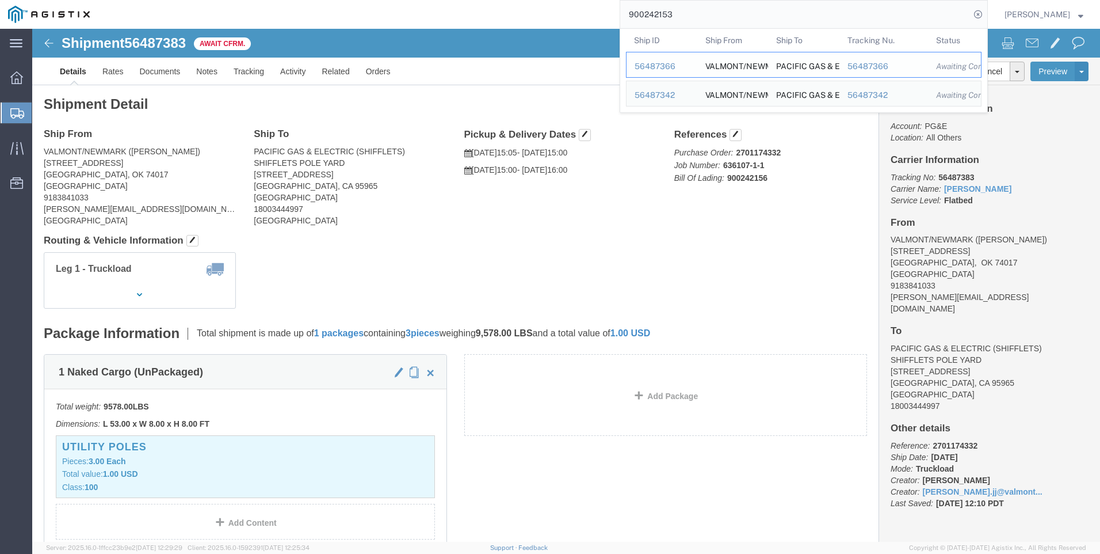
click at [898, 63] on div "56487366" at bounding box center [884, 66] width 73 height 12
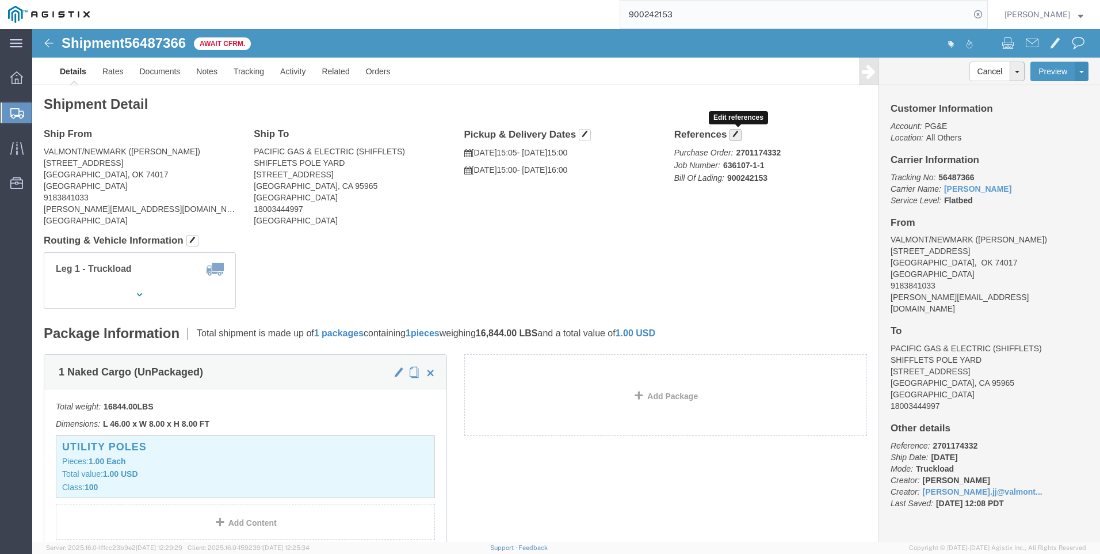
click span "button"
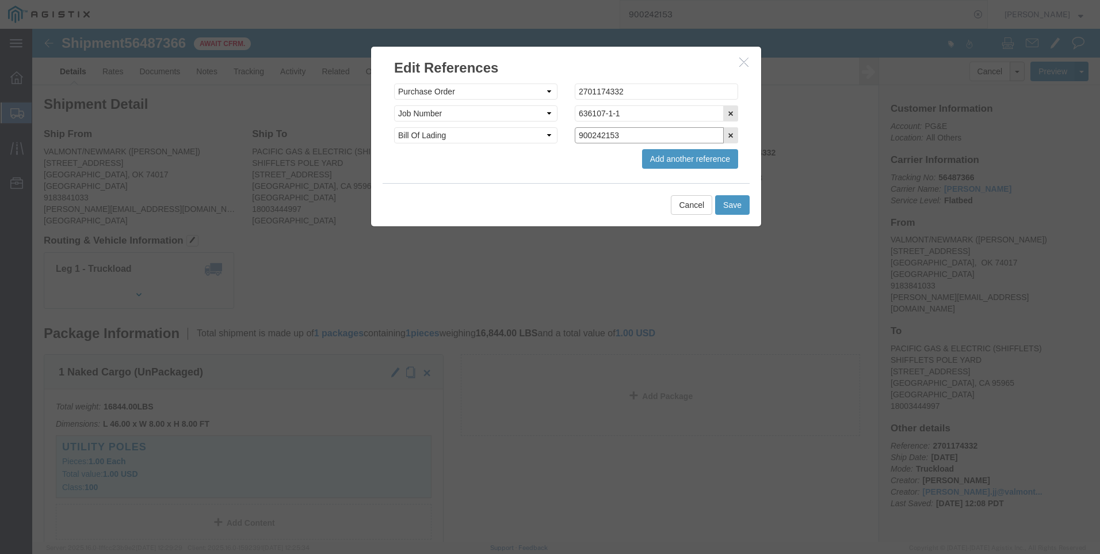
click input "900242153"
type input "900242152"
click button "Save"
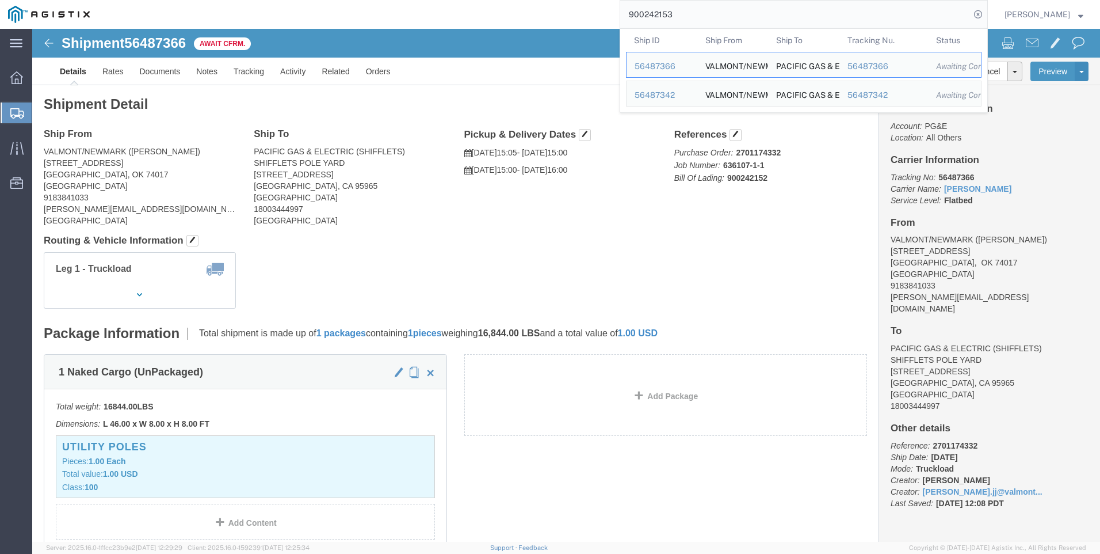
click at [710, 17] on input "900242153" at bounding box center [795, 15] width 350 height 28
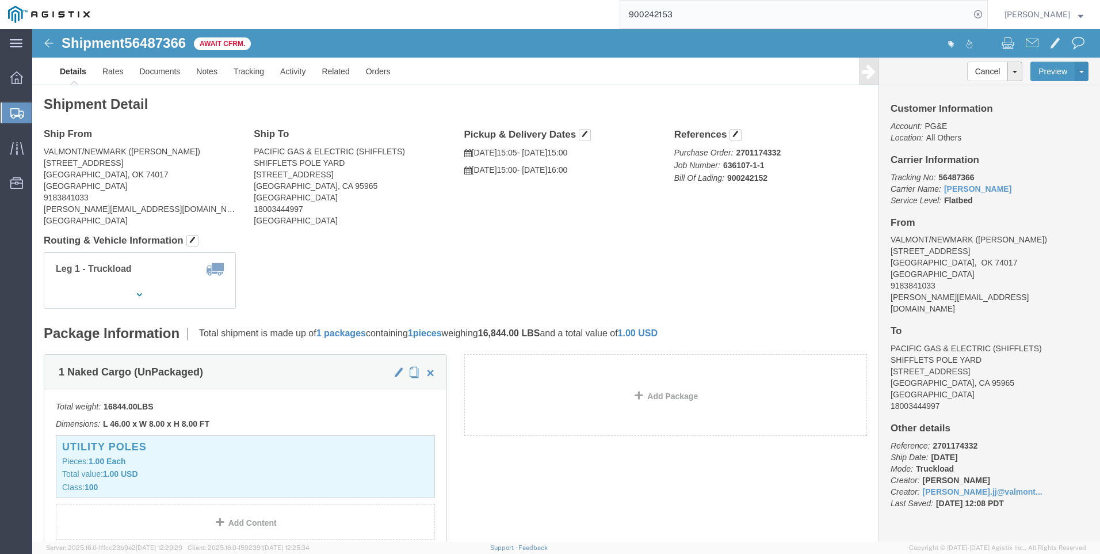
click at [713, 15] on input "900242153" at bounding box center [795, 15] width 350 height 28
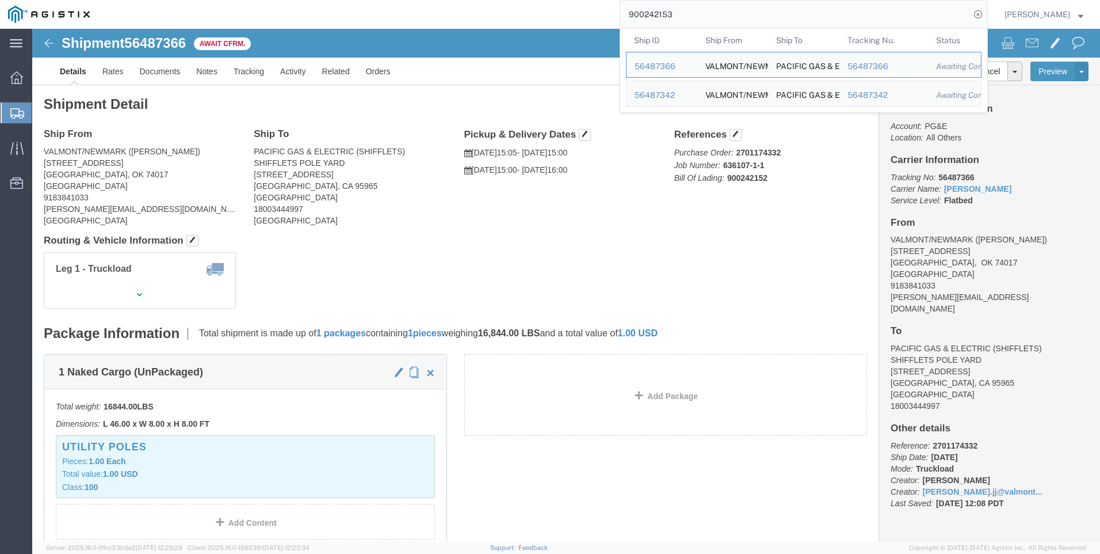
drag, startPoint x: 713, startPoint y: 15, endPoint x: 602, endPoint y: 7, distance: 111.3
click at [603, 7] on div "900242153 Ship ID Ship From Ship To Tracking Nu. Status Ship ID 56487366 Ship F…" at bounding box center [543, 14] width 890 height 29
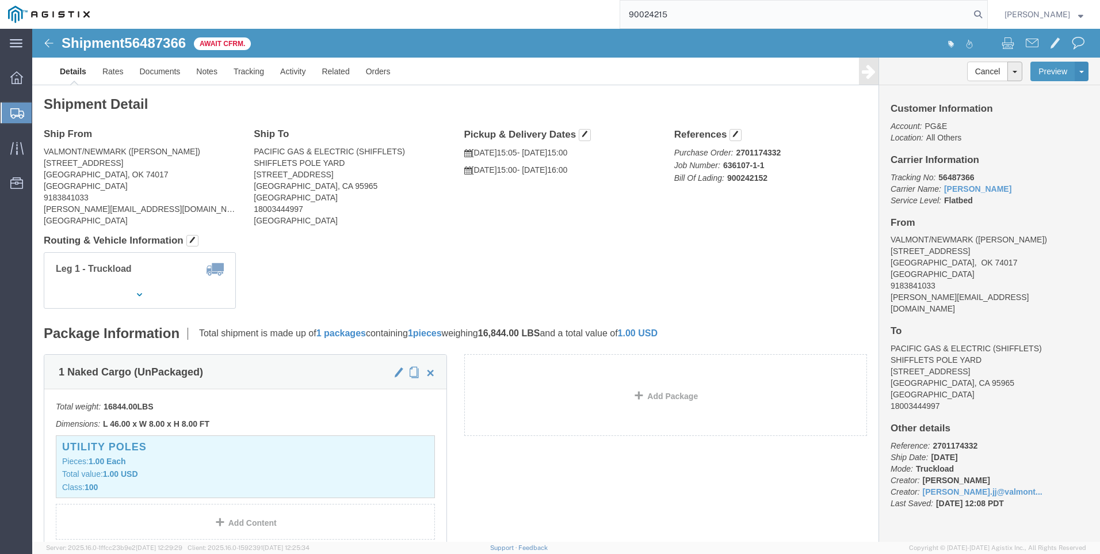
type input "900242153"
click at [986, 13] on icon at bounding box center [978, 14] width 16 height 16
click at [986, 10] on icon at bounding box center [978, 14] width 16 height 16
click at [783, 17] on input "search" at bounding box center [795, 15] width 350 height 28
type input "900242153"
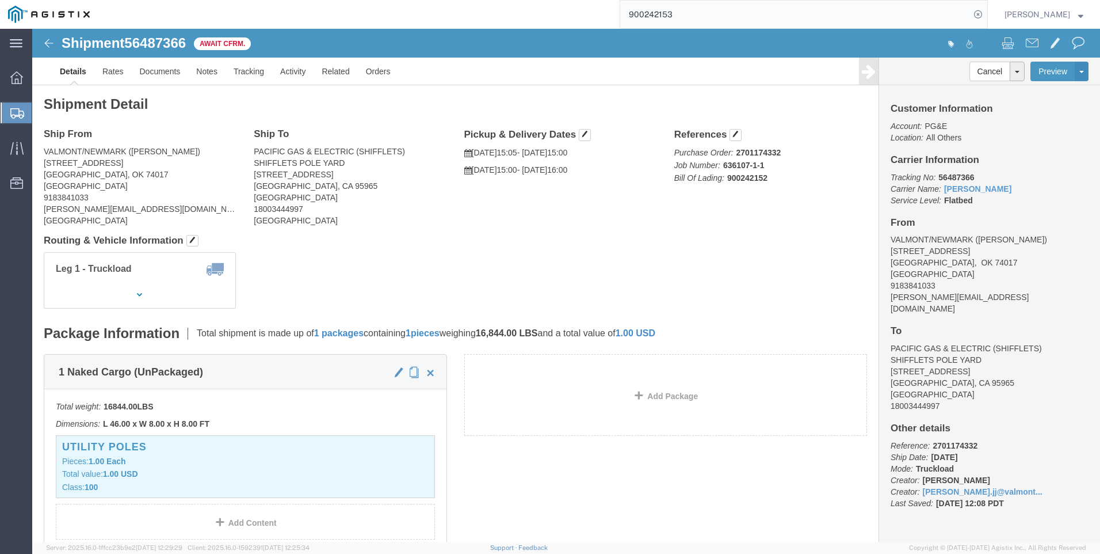
click at [924, 14] on input "900242153" at bounding box center [795, 15] width 350 height 28
click at [787, 1] on input "900242153" at bounding box center [795, 15] width 350 height 28
